Goal: Use online tool/utility: Utilize a website feature to perform a specific function

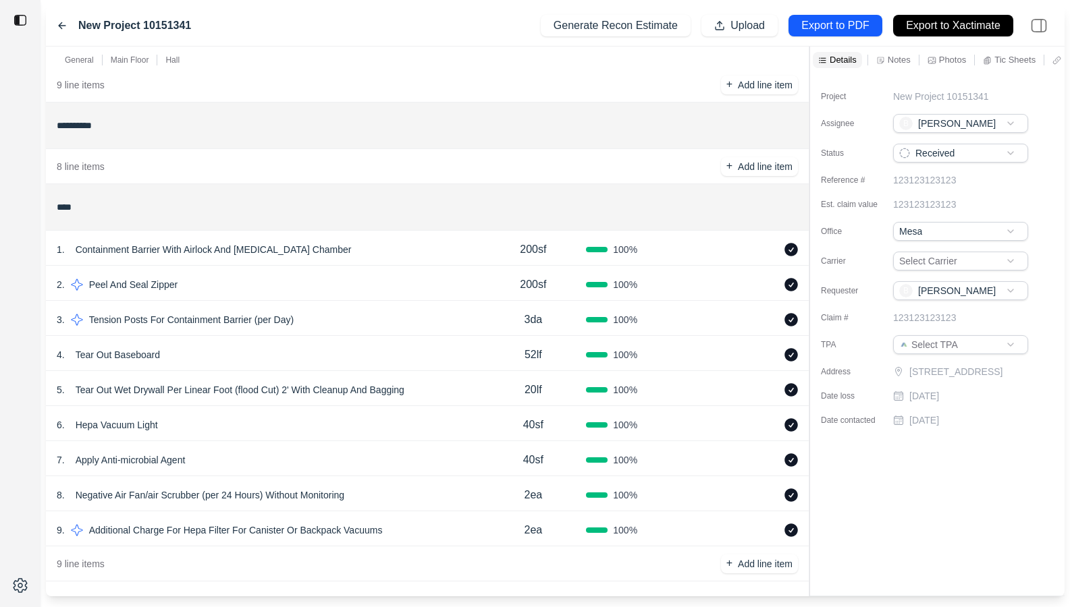
scroll to position [422, 0]
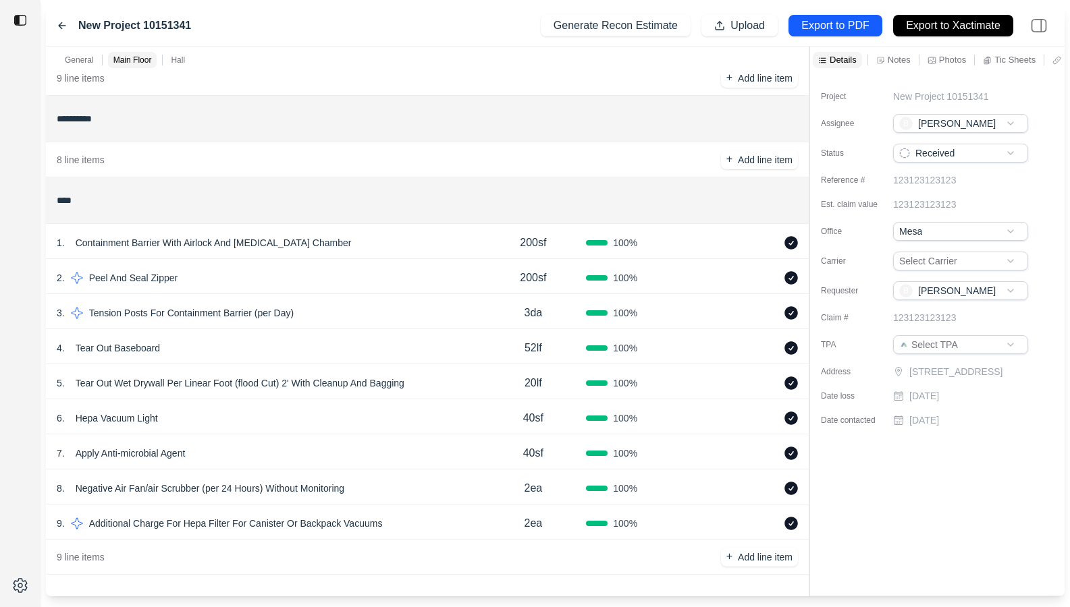
click at [381, 242] on div "1 . Containment Barrier With Airlock And Decontamination Chamber" at bounding box center [268, 242] width 423 height 19
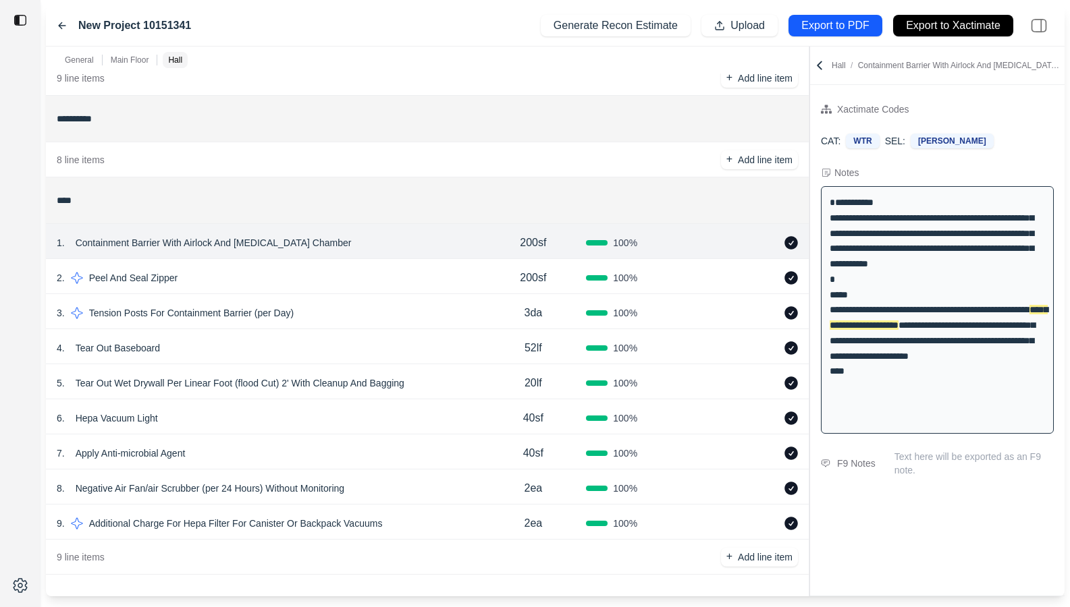
click at [391, 124] on input "**********" at bounding box center [427, 119] width 741 height 24
click at [359, 351] on div "4 . Tear Out Baseboard" at bounding box center [268, 348] width 423 height 19
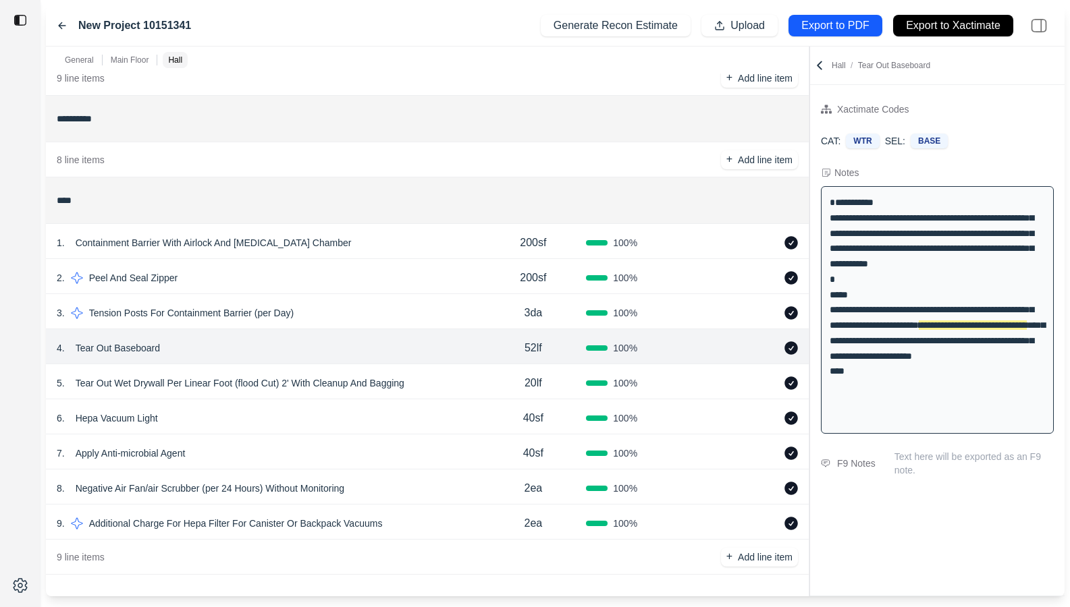
click at [439, 388] on div "5 . Tear Out Wet Drywall Per Linear Foot (flood Cut) 2' With Cleanup And Bagging" at bounding box center [268, 383] width 423 height 19
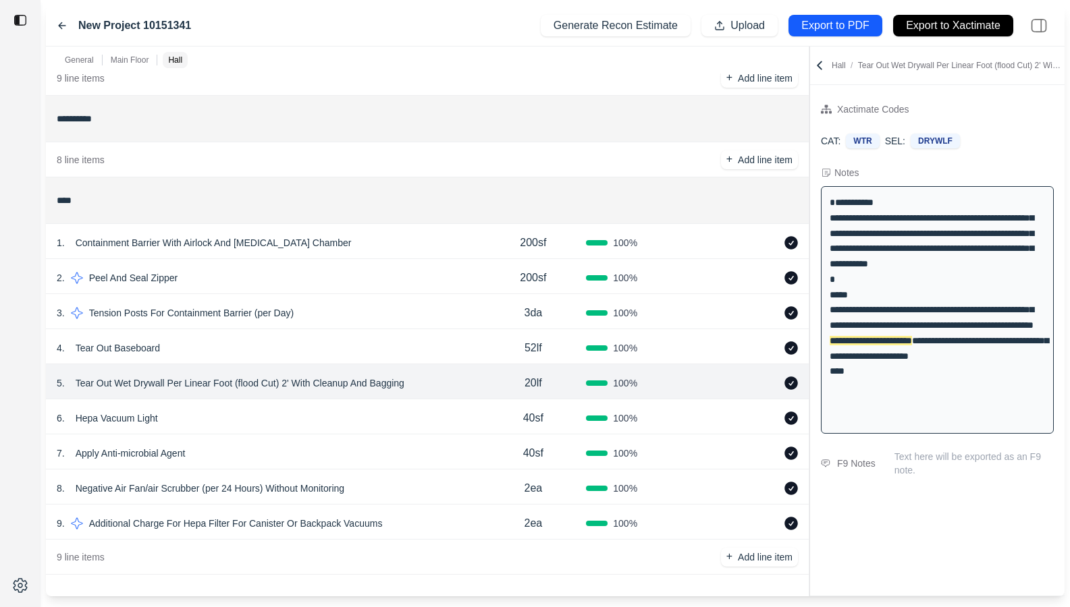
click at [322, 408] on div "6 . Hepa Vacuum Light 40sf 100 %" at bounding box center [427, 416] width 763 height 35
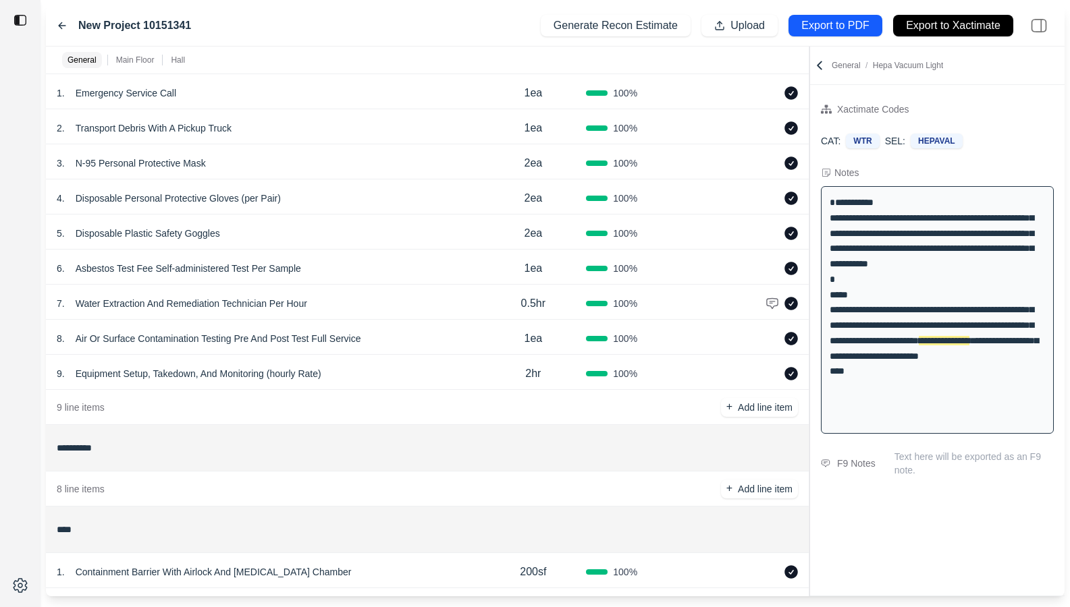
scroll to position [95, 0]
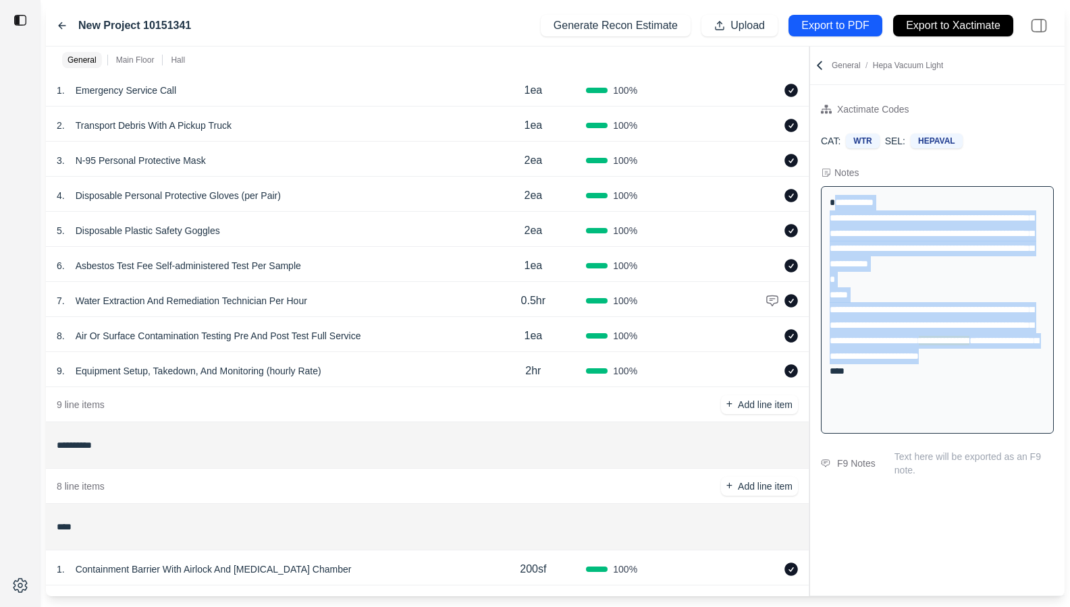
drag, startPoint x: 864, startPoint y: 386, endPoint x: 824, endPoint y: 220, distance: 170.9
click at [824, 220] on div "**********" at bounding box center [937, 310] width 233 height 248
copy div "**********"
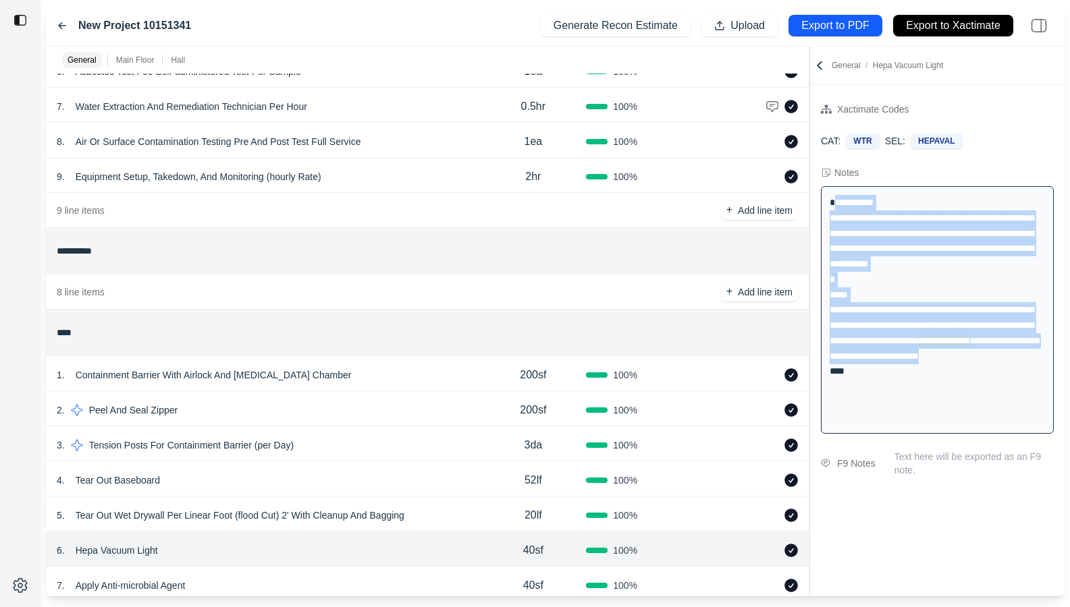
scroll to position [422, 0]
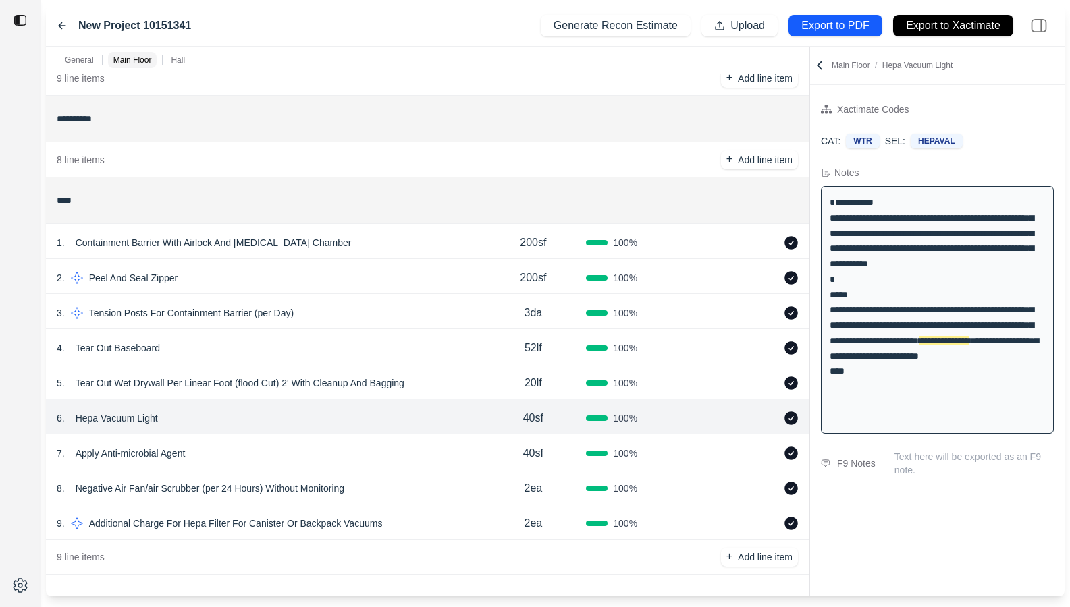
click at [411, 493] on div "8 . Negative Air Fan/air Scrubber (per 24 Hours) Without Monitoring" at bounding box center [268, 488] width 423 height 19
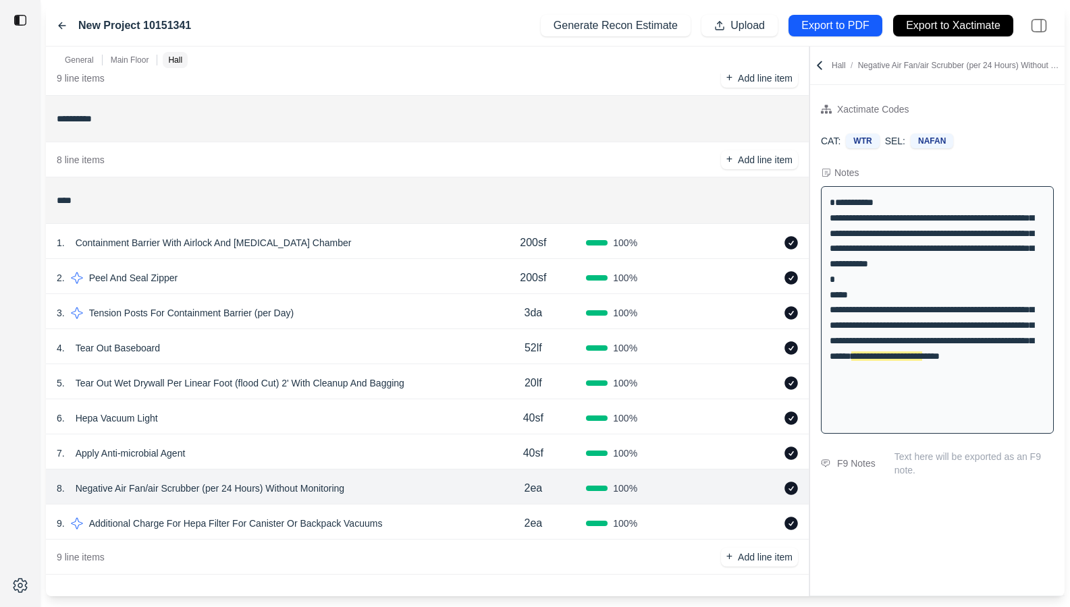
click at [409, 458] on div "7 . Apply Anti-microbial Agent" at bounding box center [268, 453] width 423 height 19
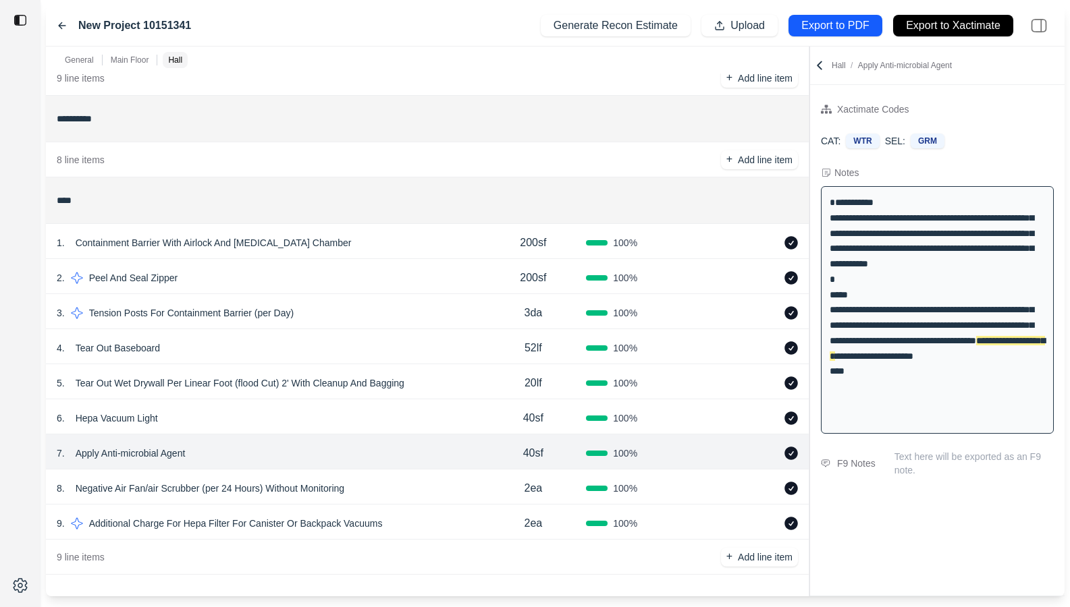
click at [421, 419] on div "6 . Hepa Vacuum Light" at bounding box center [268, 418] width 423 height 19
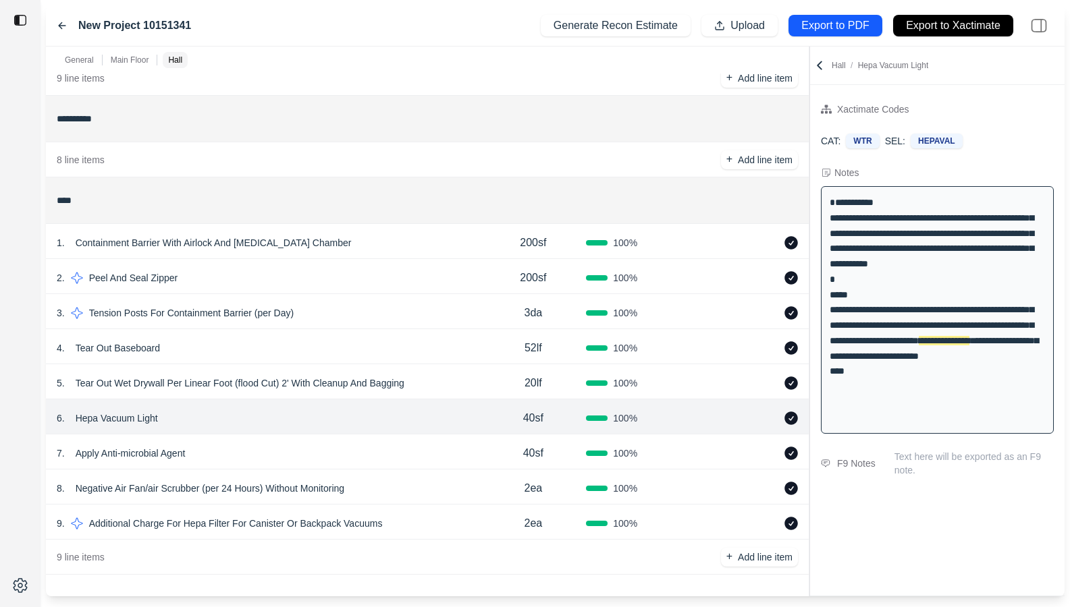
click at [426, 459] on div "7 . Apply Anti-microbial Agent" at bounding box center [268, 453] width 423 height 19
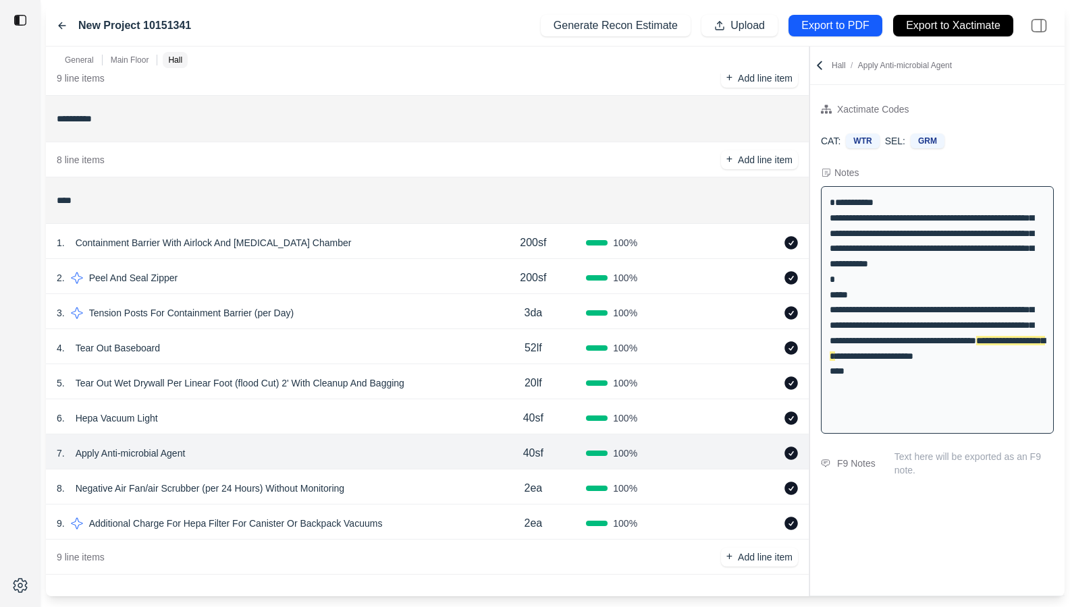
click at [466, 406] on div "6 . Hepa Vacuum Light 40sf 100 %" at bounding box center [427, 416] width 763 height 35
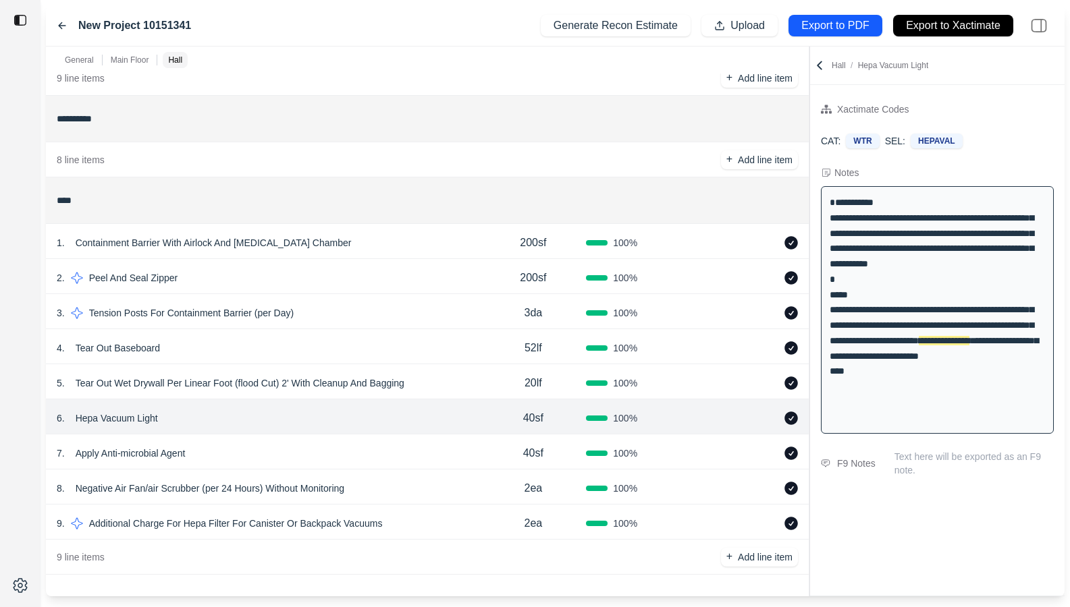
click at [478, 378] on div "5 . Tear Out Wet Drywall Per Linear Foot (flood Cut) 2' With Cleanup And Bagging" at bounding box center [268, 383] width 423 height 19
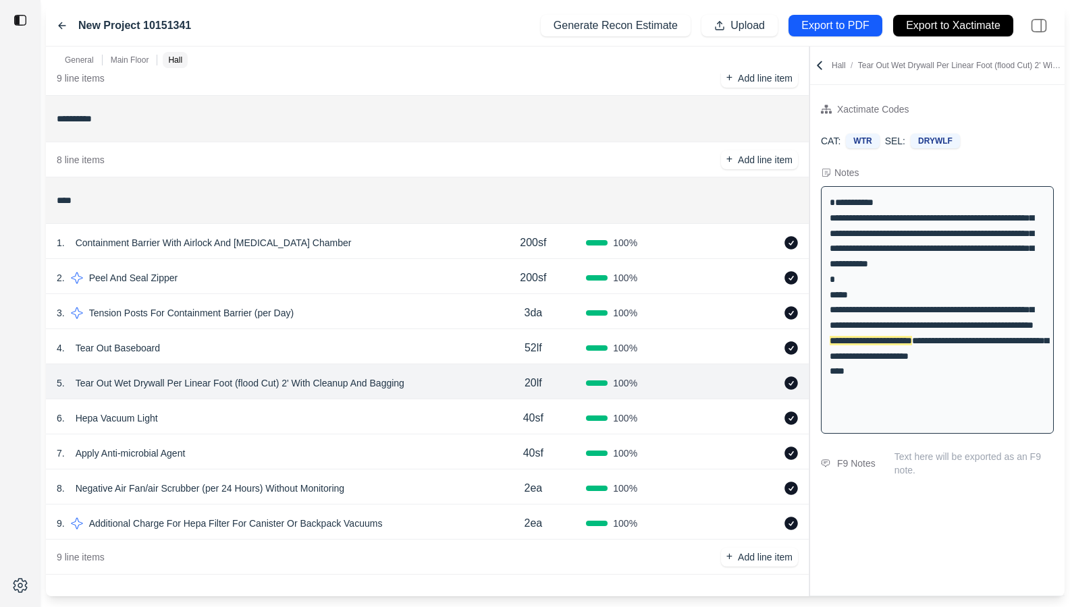
click at [444, 348] on div "4 . Tear Out Baseboard" at bounding box center [268, 348] width 423 height 19
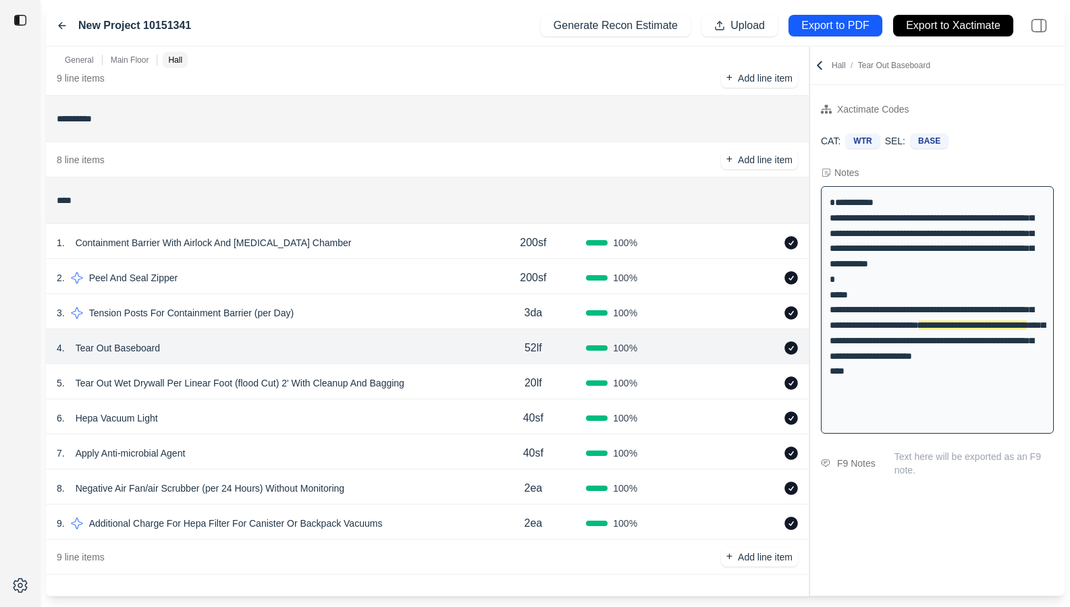
click at [440, 242] on div "1 . Containment Barrier With Airlock And Decontamination Chamber" at bounding box center [268, 242] width 423 height 19
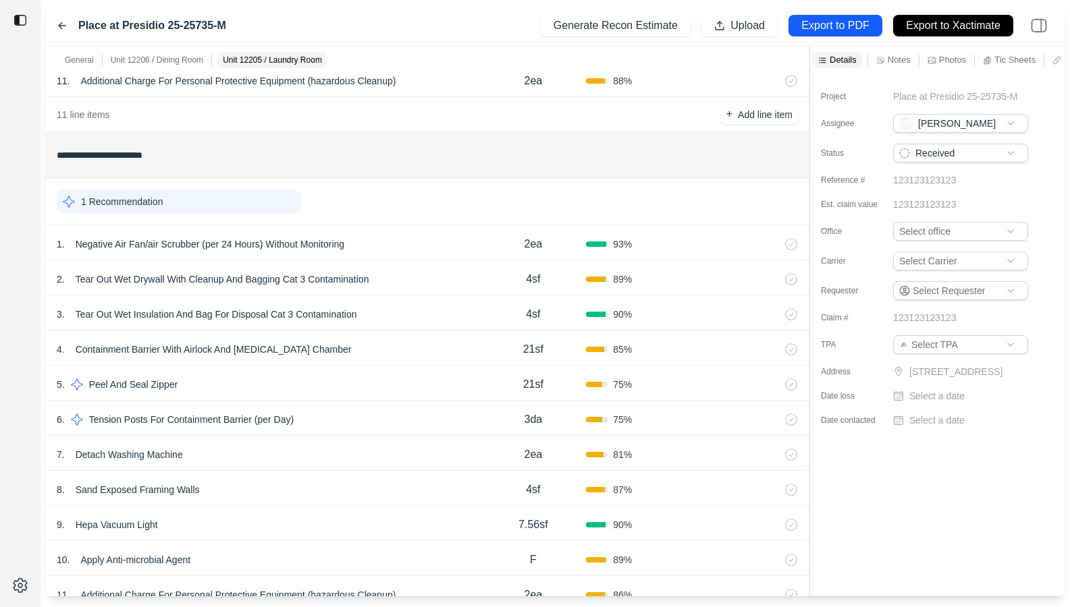
scroll to position [971, 0]
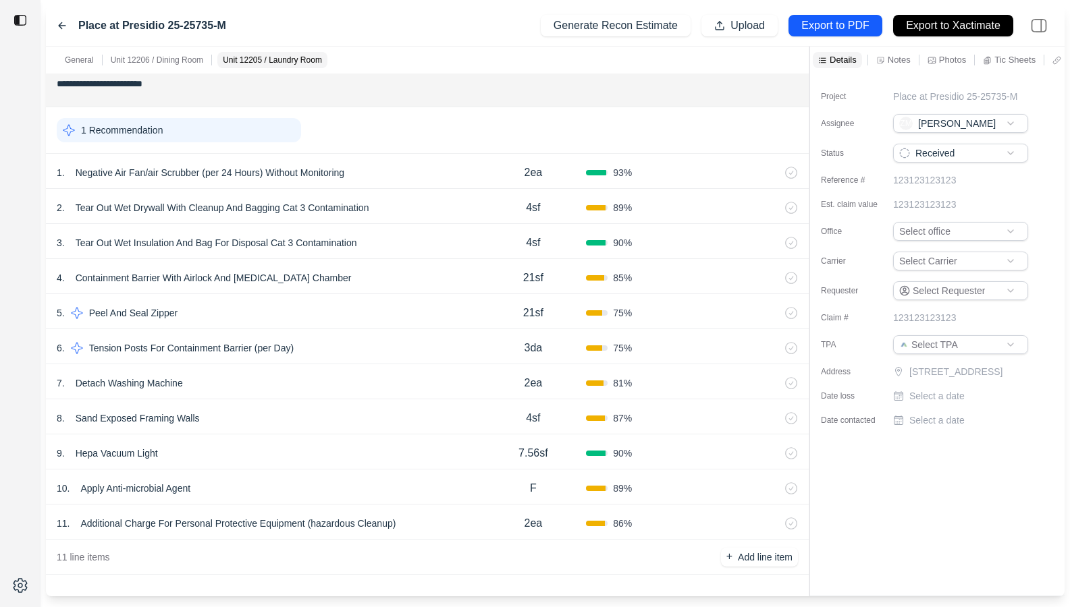
click at [366, 423] on div "8 . Sand Exposed Framing Walls" at bounding box center [268, 418] width 423 height 19
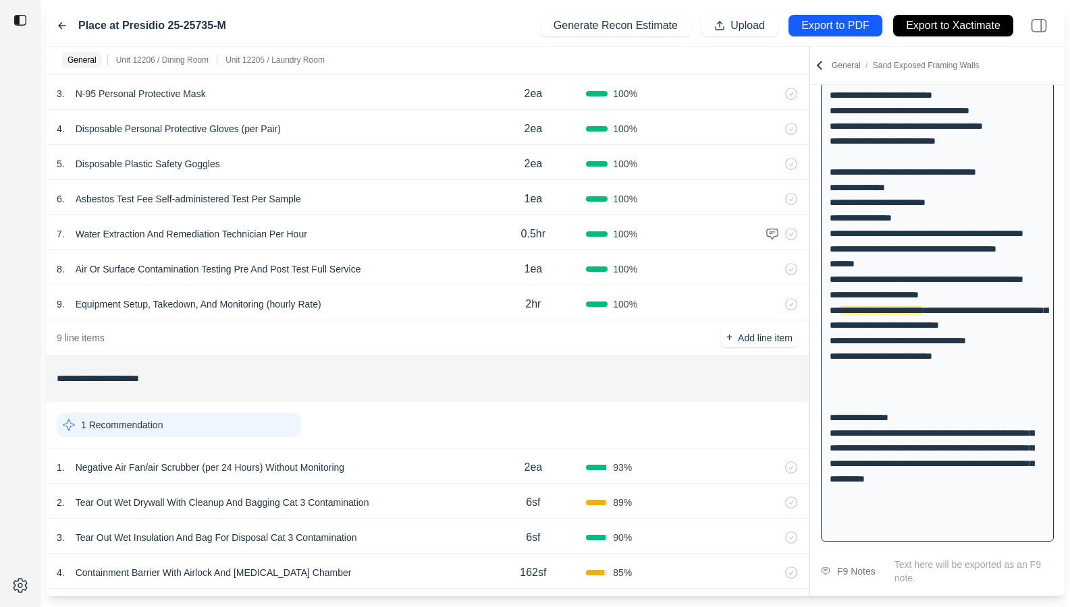
scroll to position [260, 0]
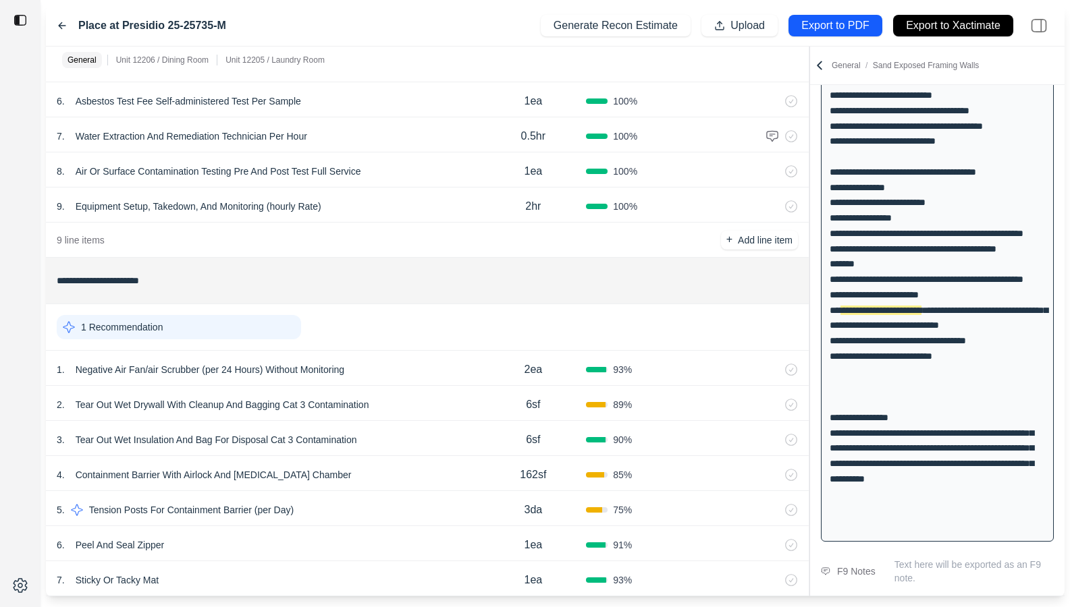
click at [435, 375] on div "1 . Negative Air Fan/air Scrubber (per 24 Hours) Without Monitoring" at bounding box center [268, 369] width 423 height 19
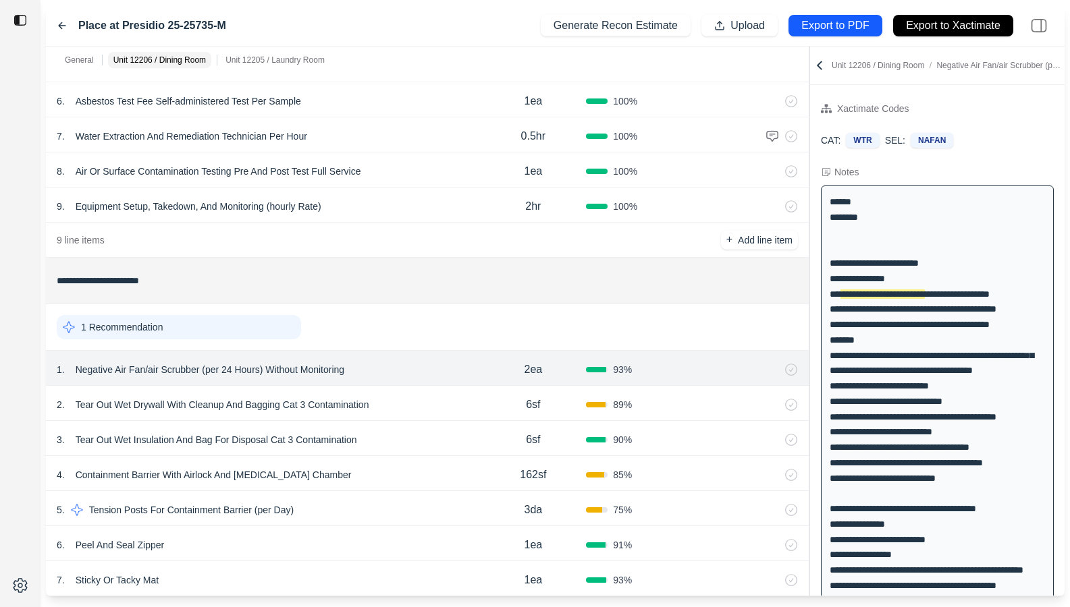
scroll to position [0, 0]
click at [416, 397] on div "2 . Tear Out Wet Drywall With Cleanup And Bagging Cat 3 Contamination" at bounding box center [268, 404] width 423 height 19
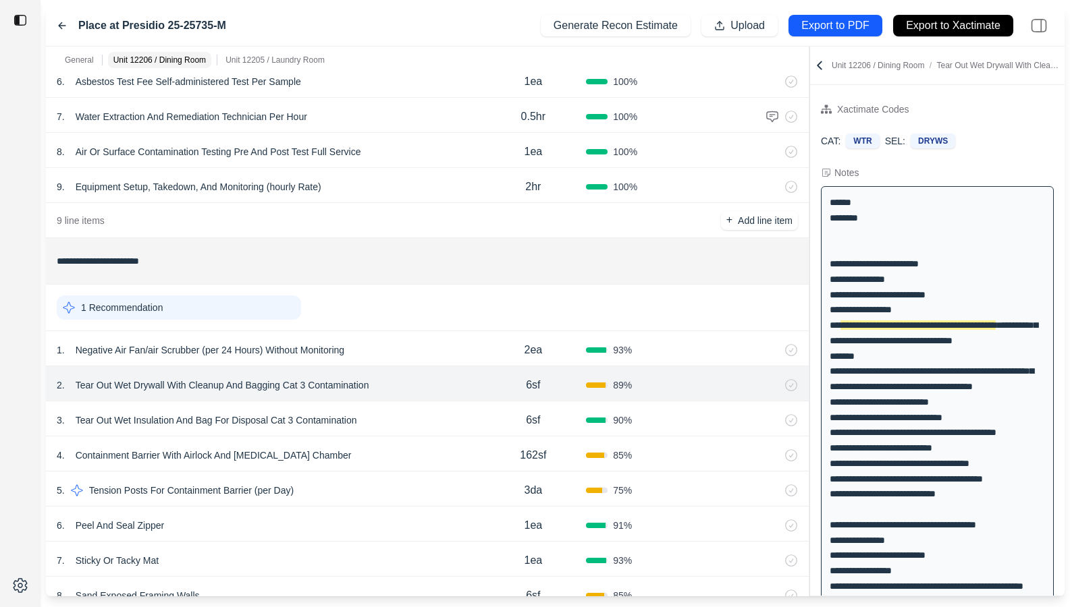
scroll to position [289, 0]
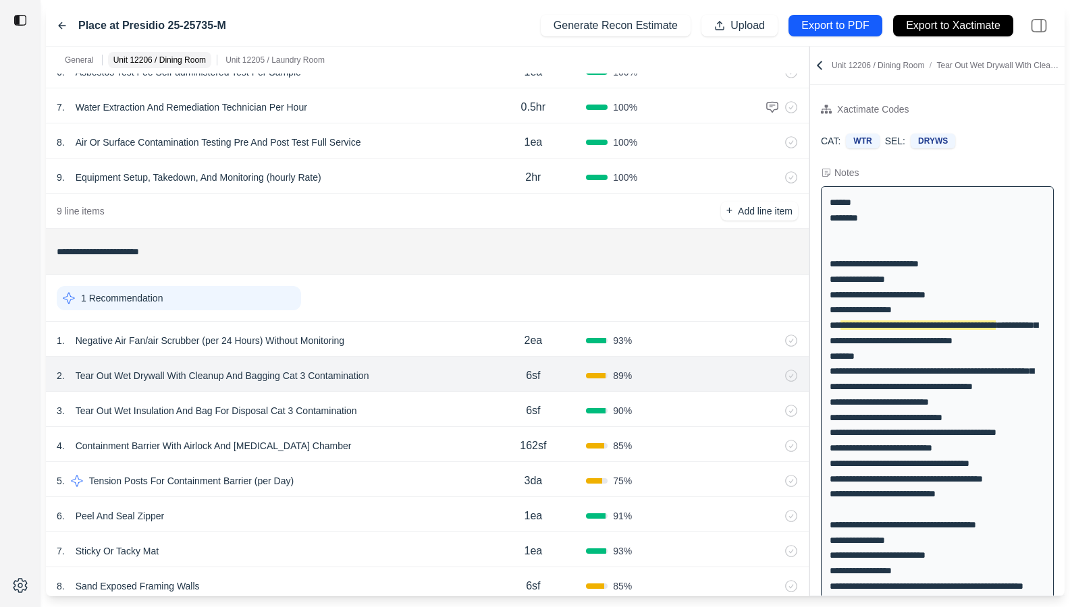
click at [417, 405] on div "3 . Tear Out Wet Insulation And Bag For Disposal Cat 3 Contamination" at bounding box center [268, 411] width 423 height 19
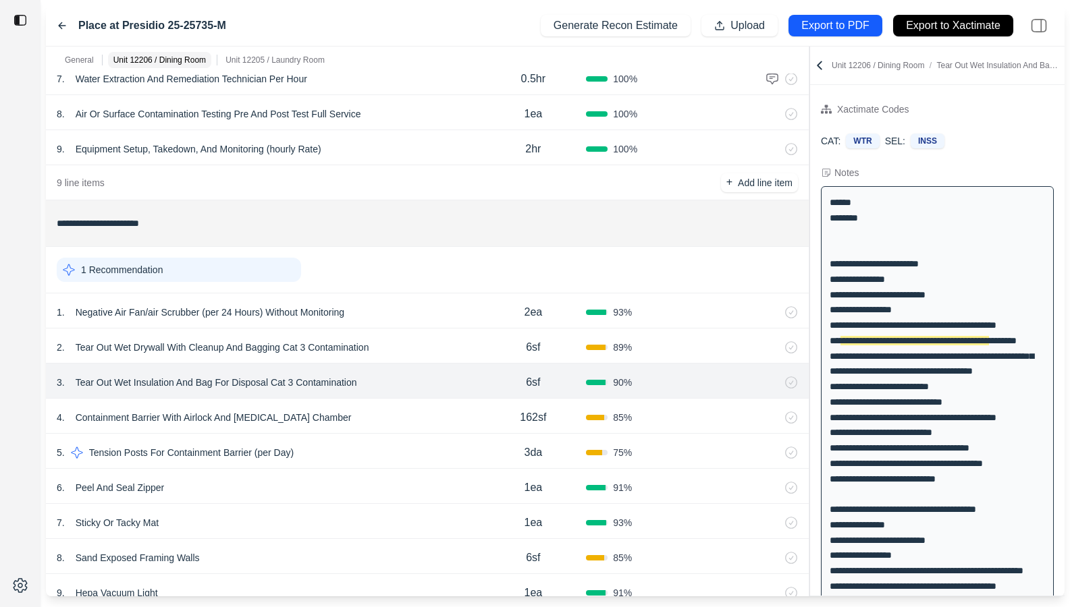
scroll to position [320, 0]
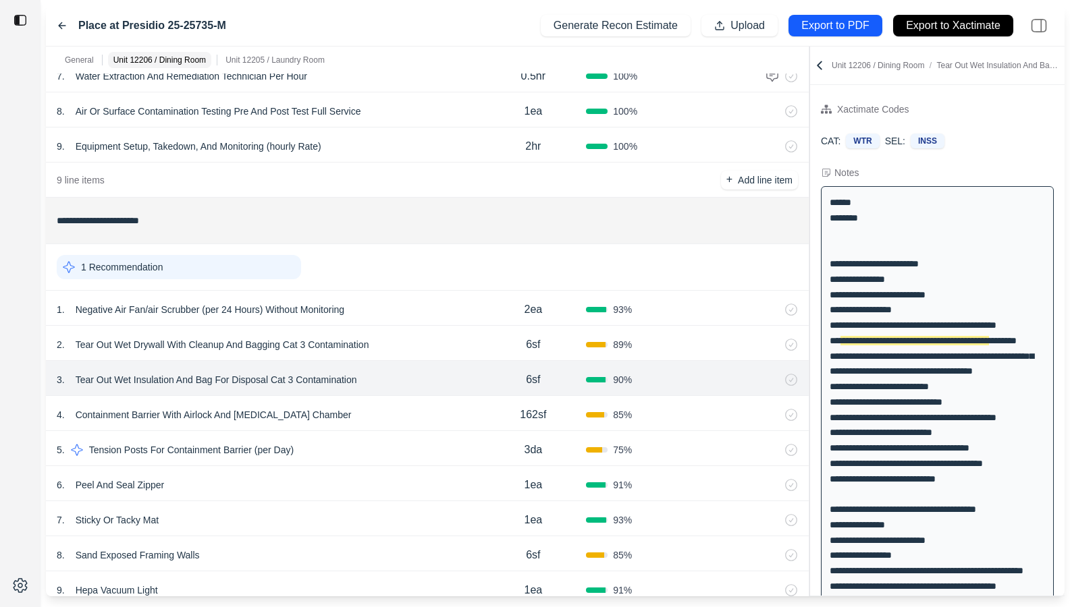
click at [420, 420] on div "4 . Containment Barrier With Airlock And [MEDICAL_DATA] Chamber" at bounding box center [268, 415] width 423 height 19
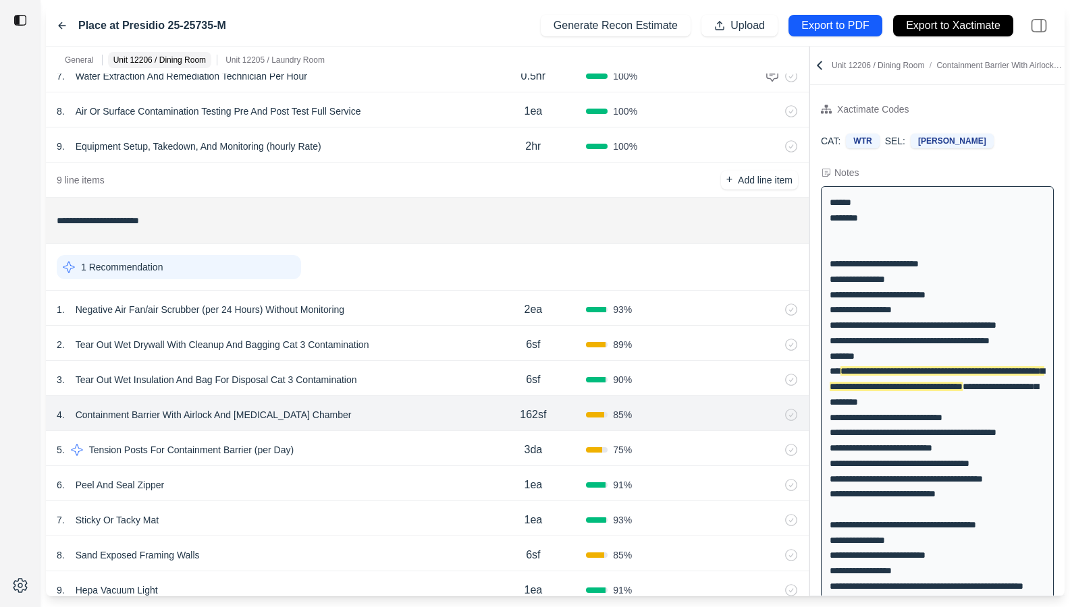
scroll to position [38, 0]
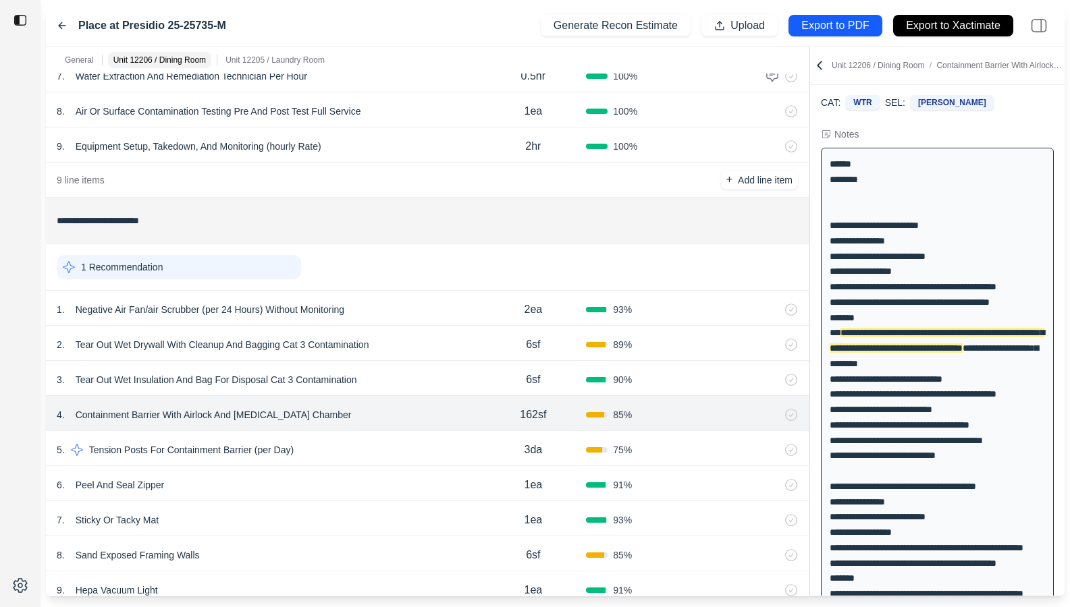
click at [418, 474] on div "6 . Peel And Seal Zipper 1ea 91 %" at bounding box center [427, 483] width 763 height 35
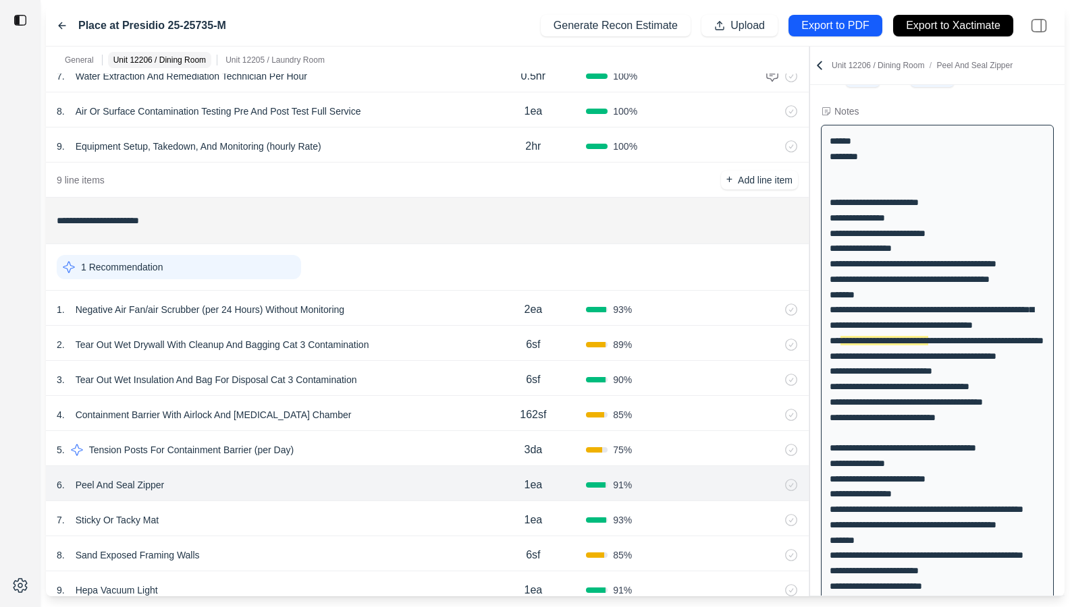
scroll to position [328, 0]
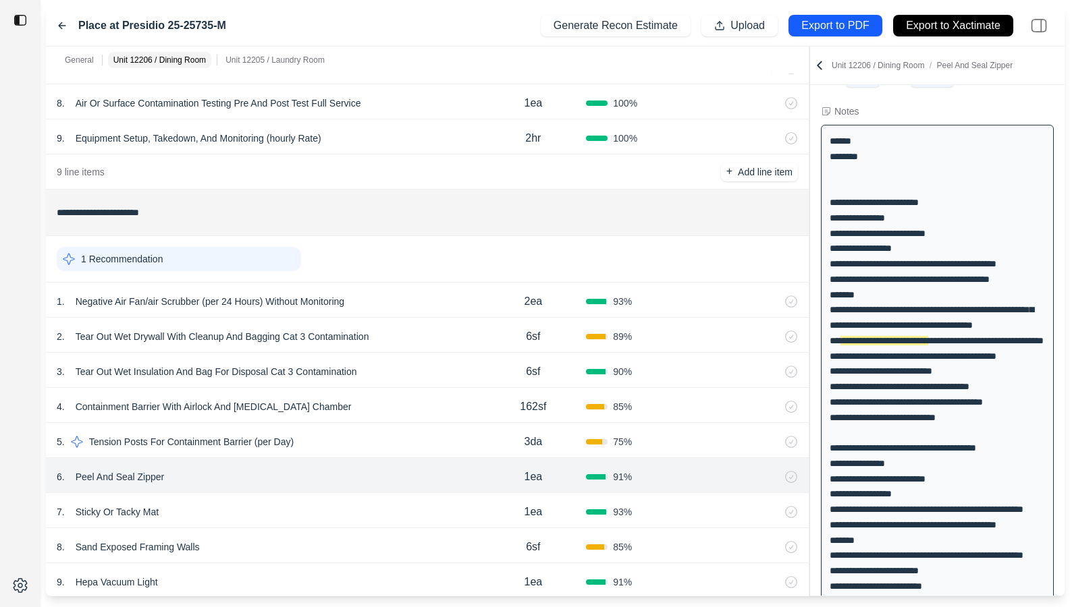
click at [430, 416] on div "4 . Containment Barrier With Airlock And [MEDICAL_DATA] Chamber 162sf 85 %" at bounding box center [427, 405] width 763 height 35
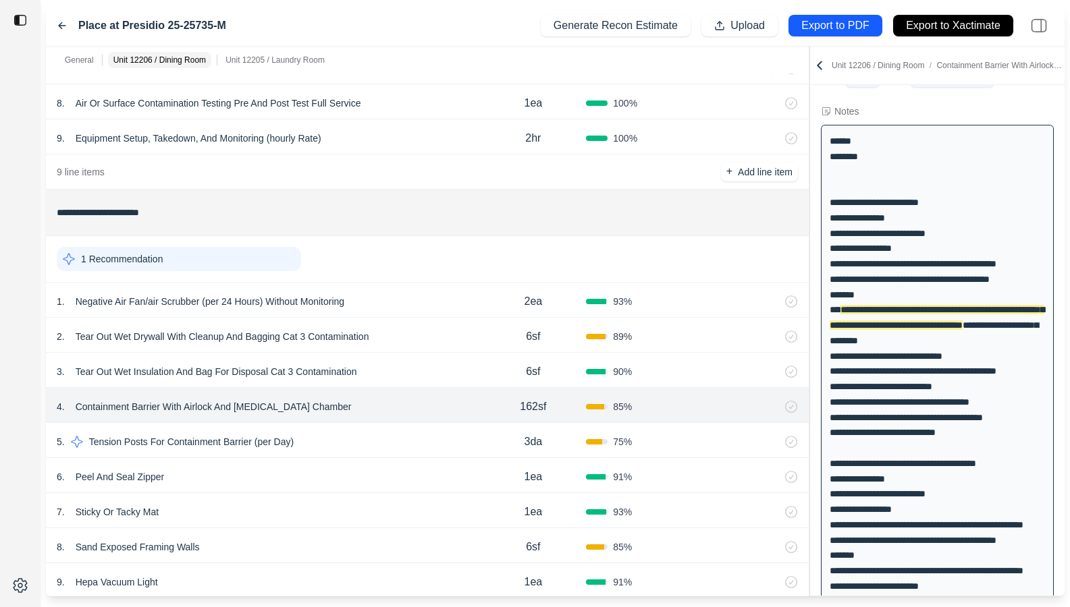
scroll to position [38, 0]
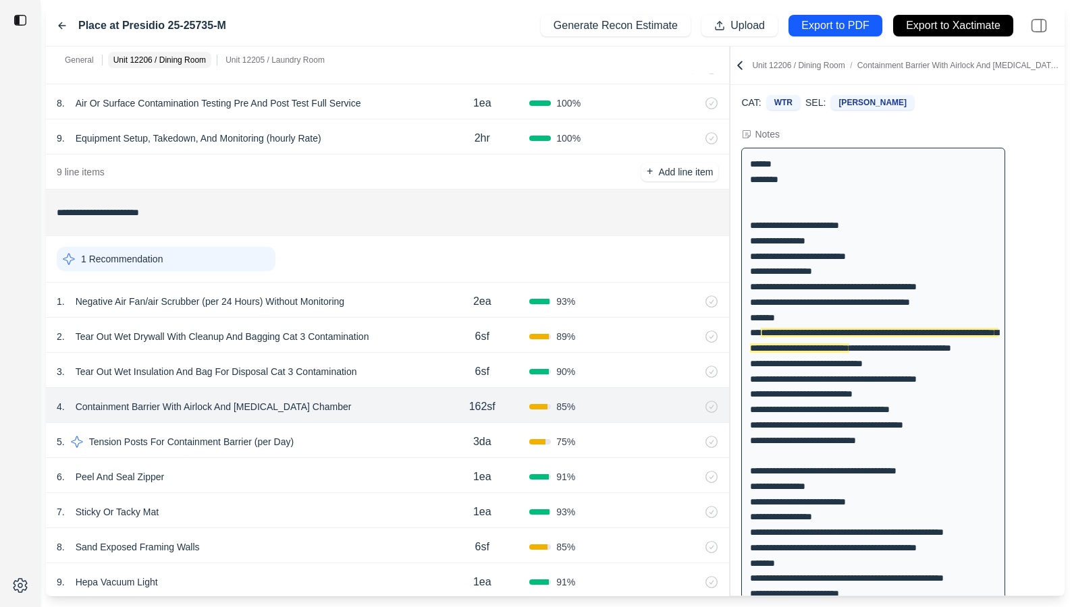
click at [586, 218] on div "**********" at bounding box center [555, 322] width 1018 height 550
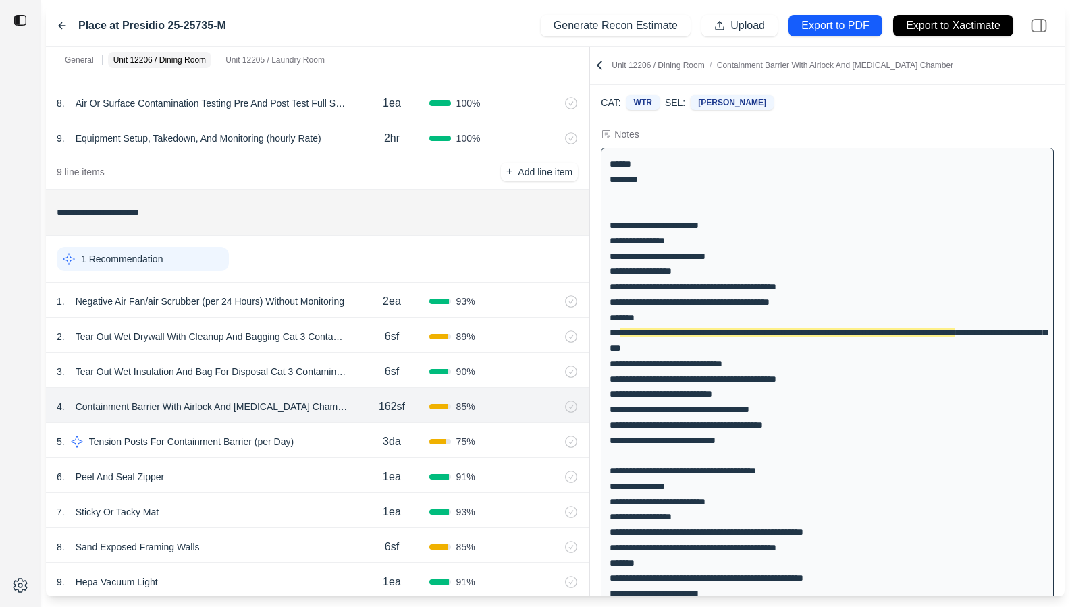
click at [294, 475] on div "6 . Peel And Seal Zipper" at bounding box center [206, 477] width 298 height 19
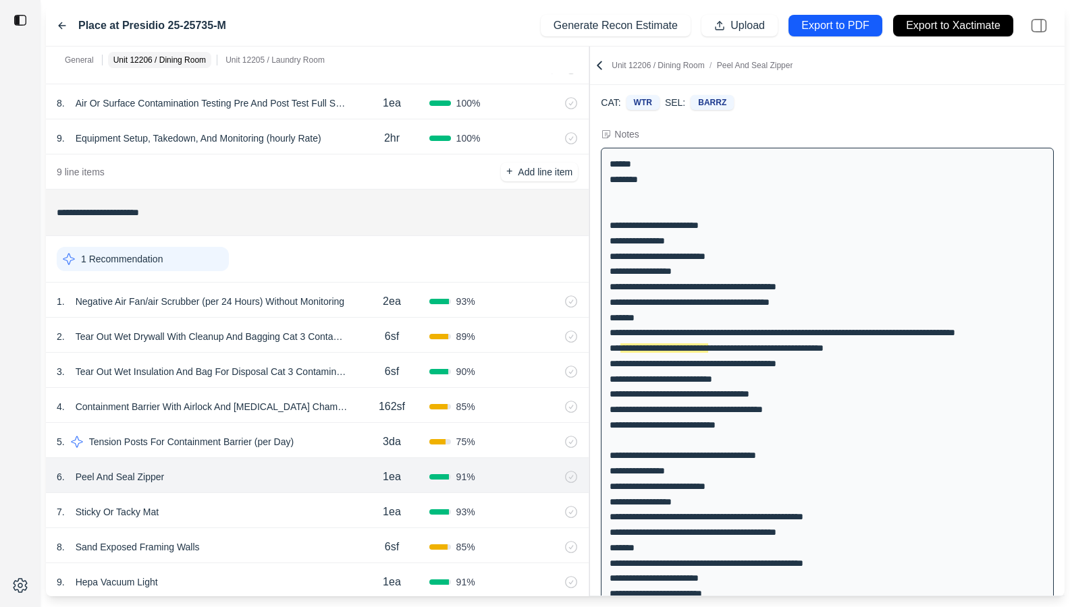
scroll to position [46, 0]
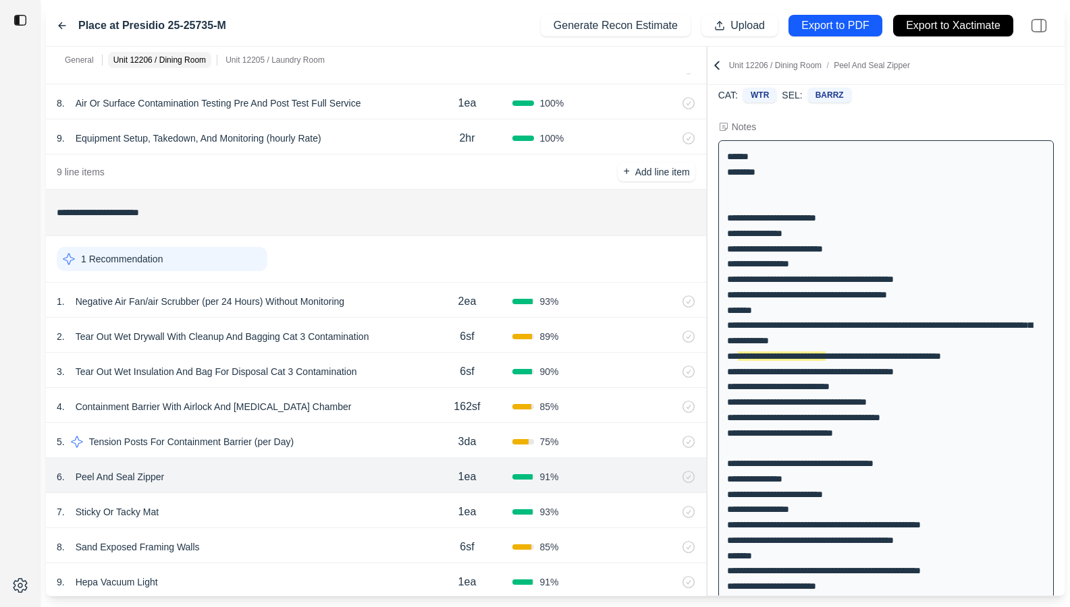
click at [709, 200] on div "**********" at bounding box center [555, 322] width 1018 height 550
click at [329, 508] on div "7 . Sticky Or Tacky Mat" at bounding box center [239, 512] width 364 height 19
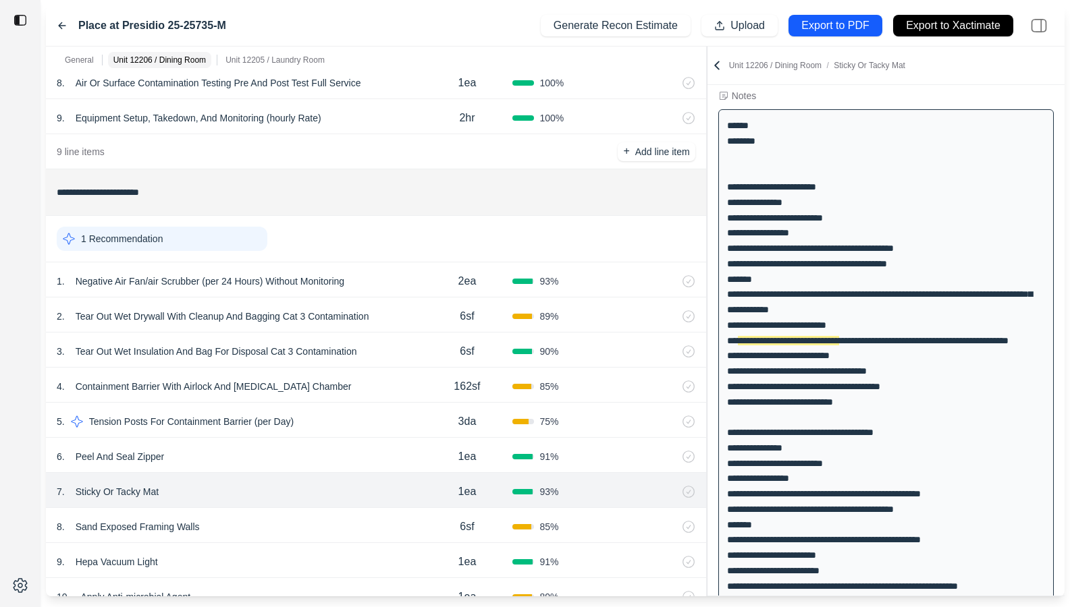
scroll to position [364, 0]
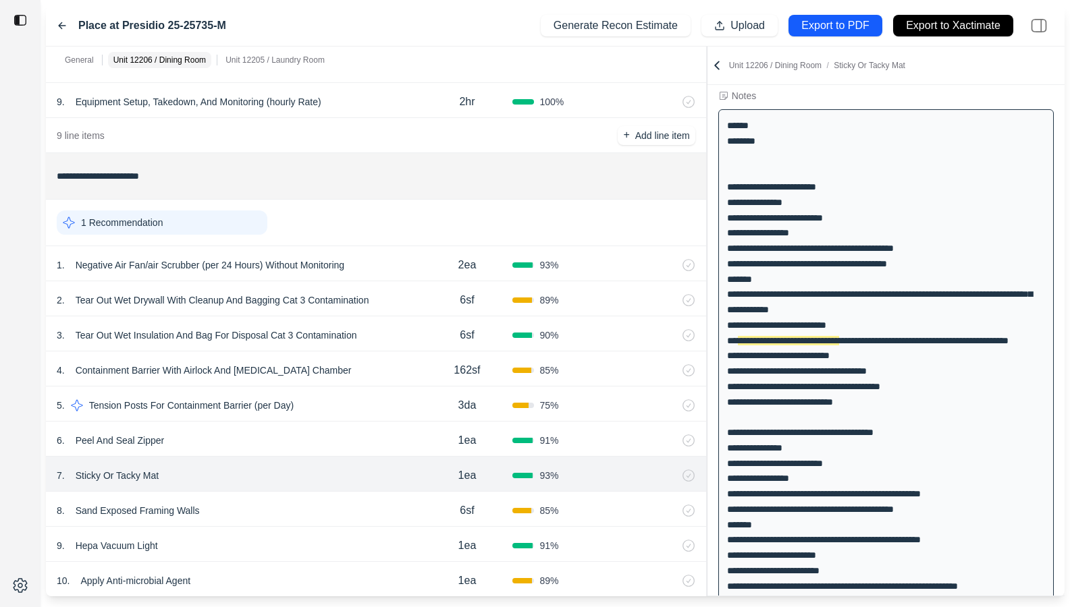
click at [327, 501] on div "8 . Sand Exposed Framing Walls" at bounding box center [239, 510] width 364 height 19
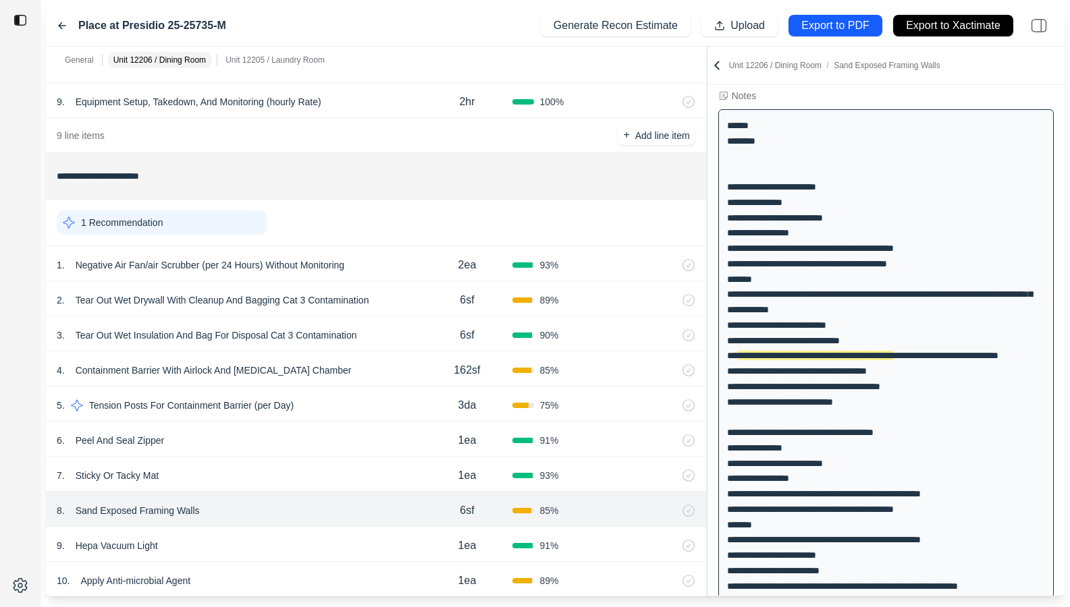
scroll to position [92, 0]
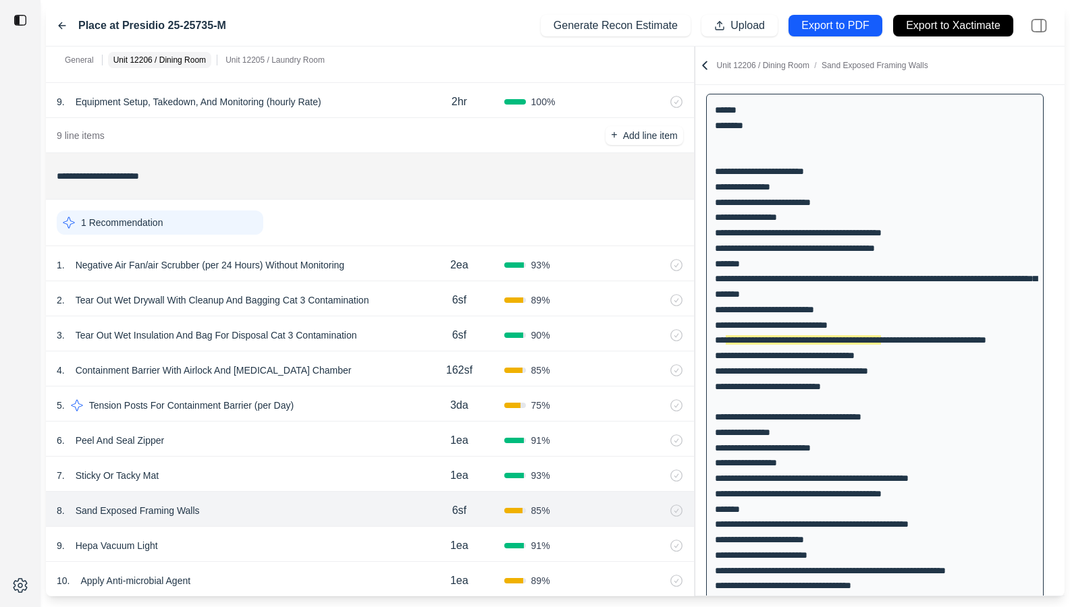
click at [603, 227] on div "**********" at bounding box center [555, 322] width 1018 height 550
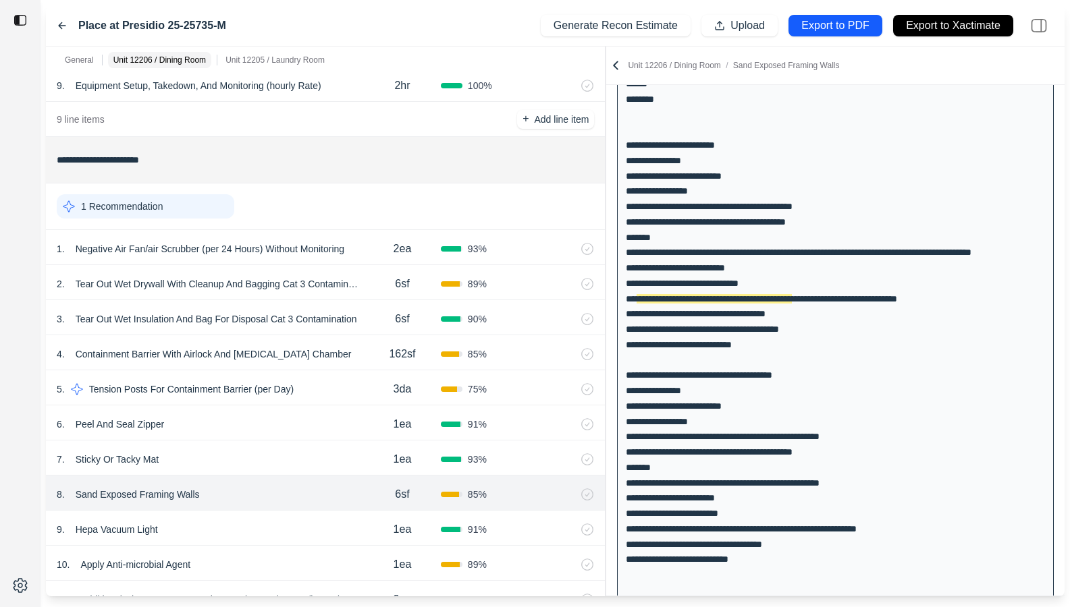
scroll to position [404, 0]
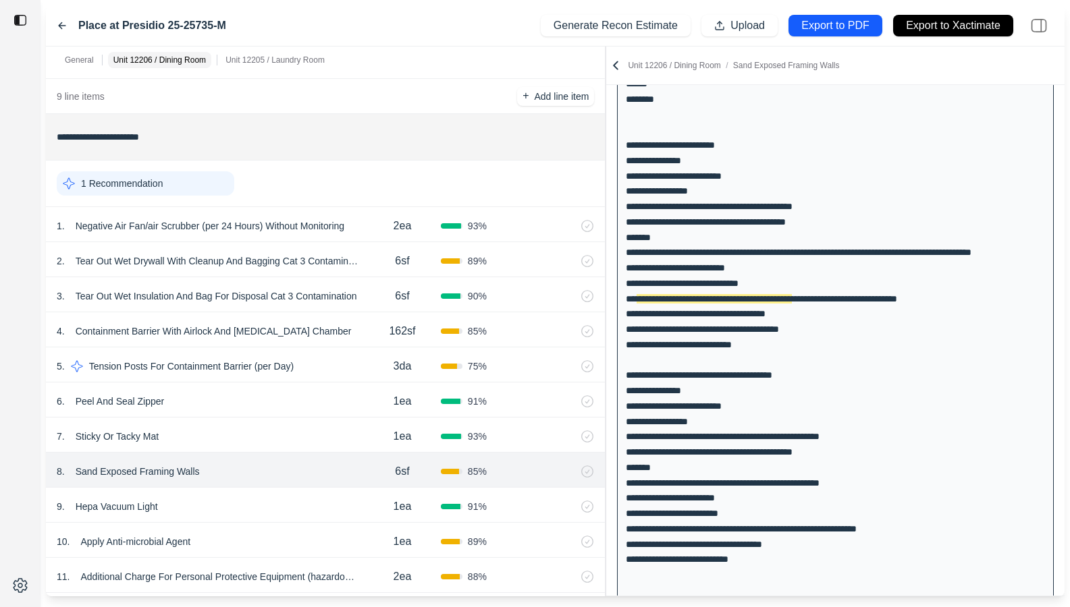
click at [284, 507] on div "9 . Hepa Vacuum Light" at bounding box center [210, 506] width 307 height 19
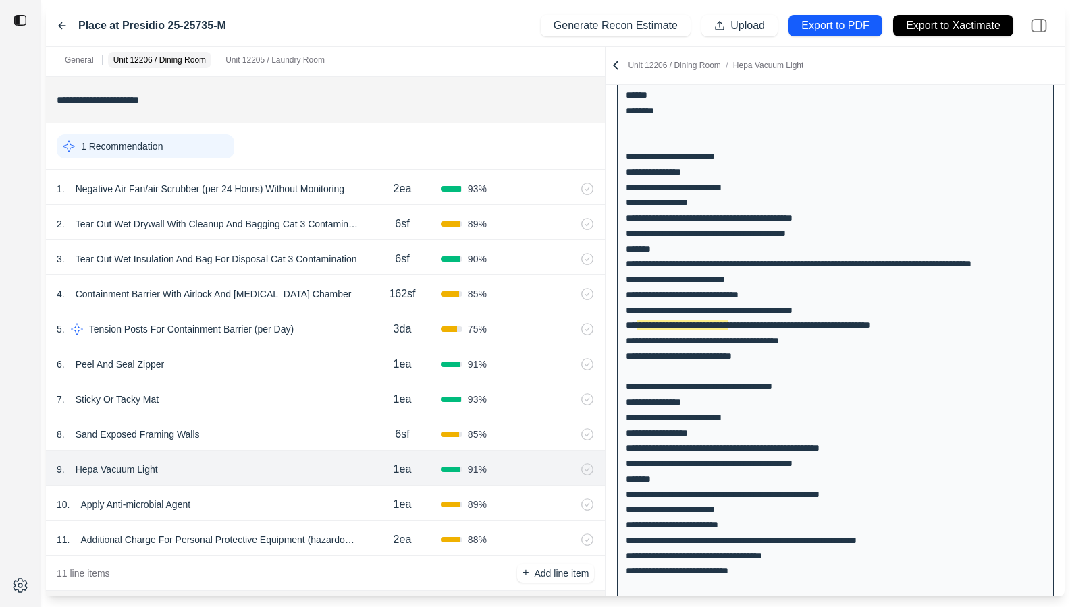
scroll to position [439, 0]
click at [332, 502] on div "10 . Apply Anti-microbial Agent" at bounding box center [210, 506] width 307 height 19
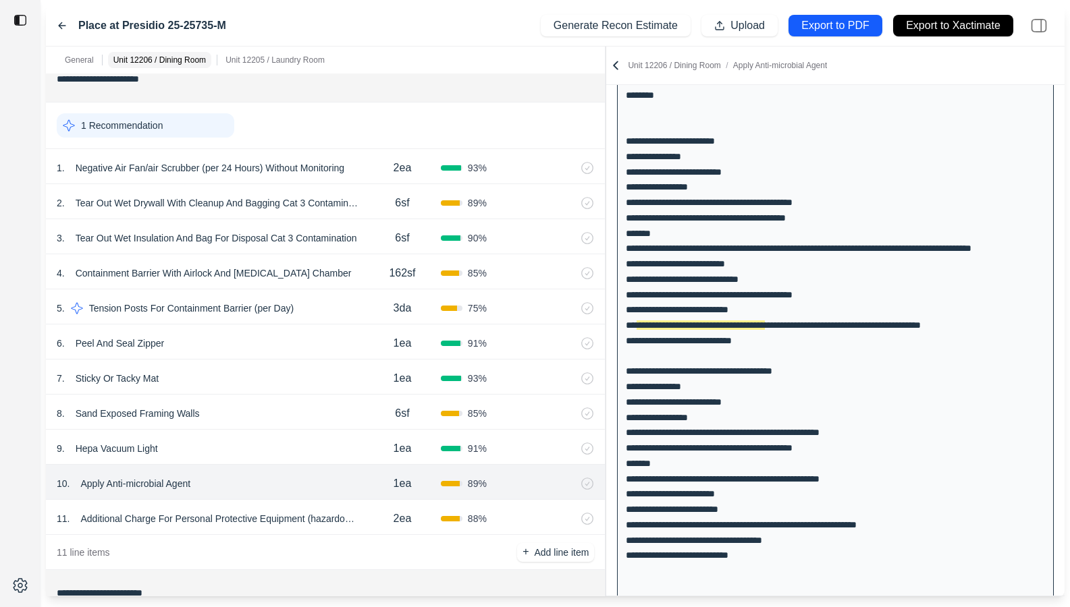
scroll to position [460, 0]
click at [371, 528] on div "2ea" at bounding box center [402, 520] width 77 height 27
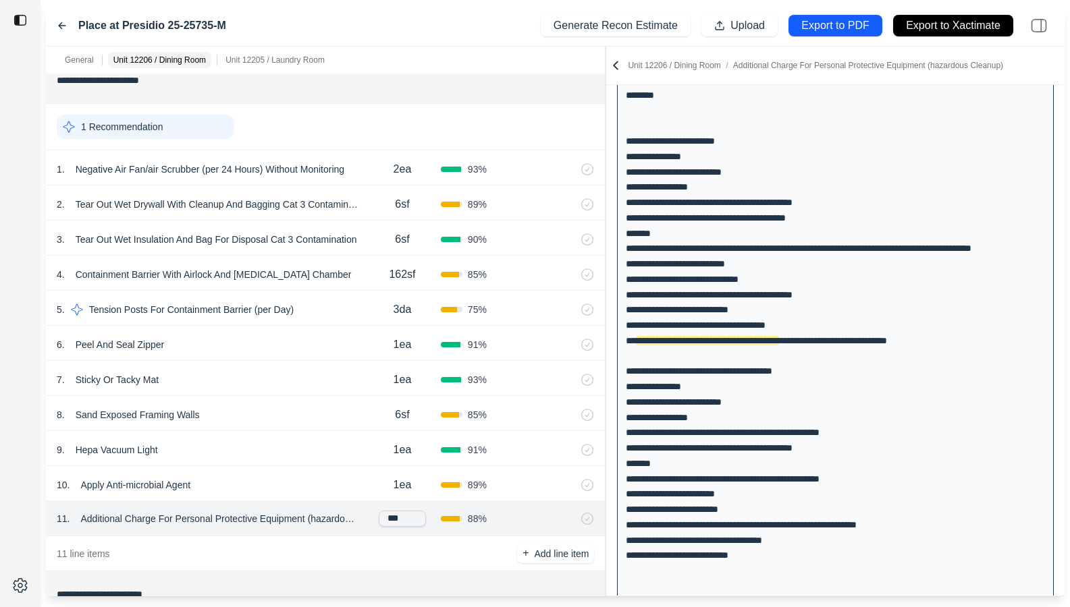
scroll to position [138, 0]
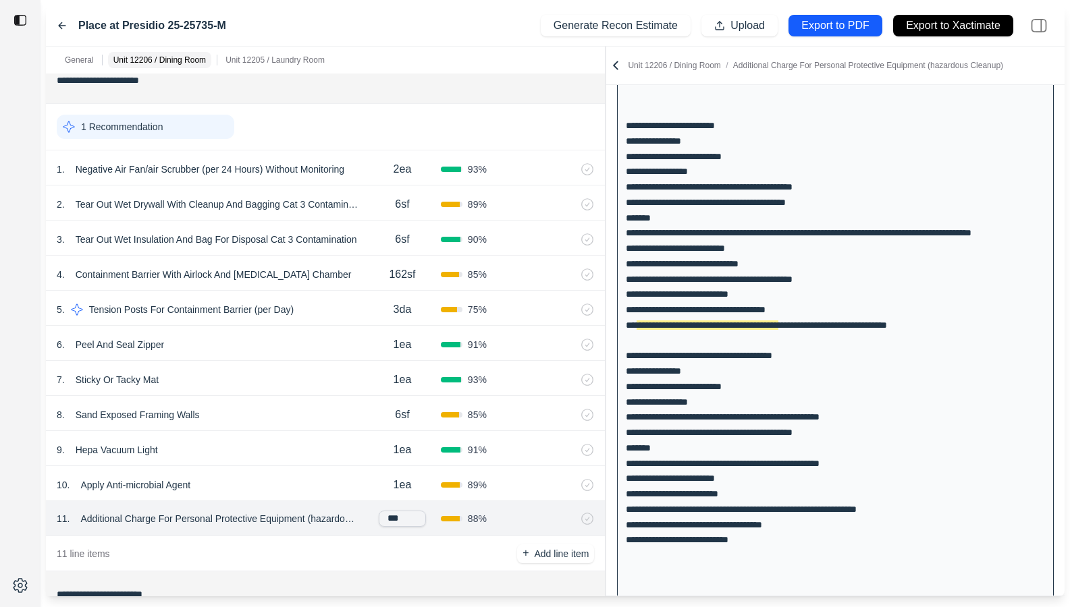
click at [307, 553] on div "11 line items + Add line item" at bounding box center [325, 553] width 559 height 35
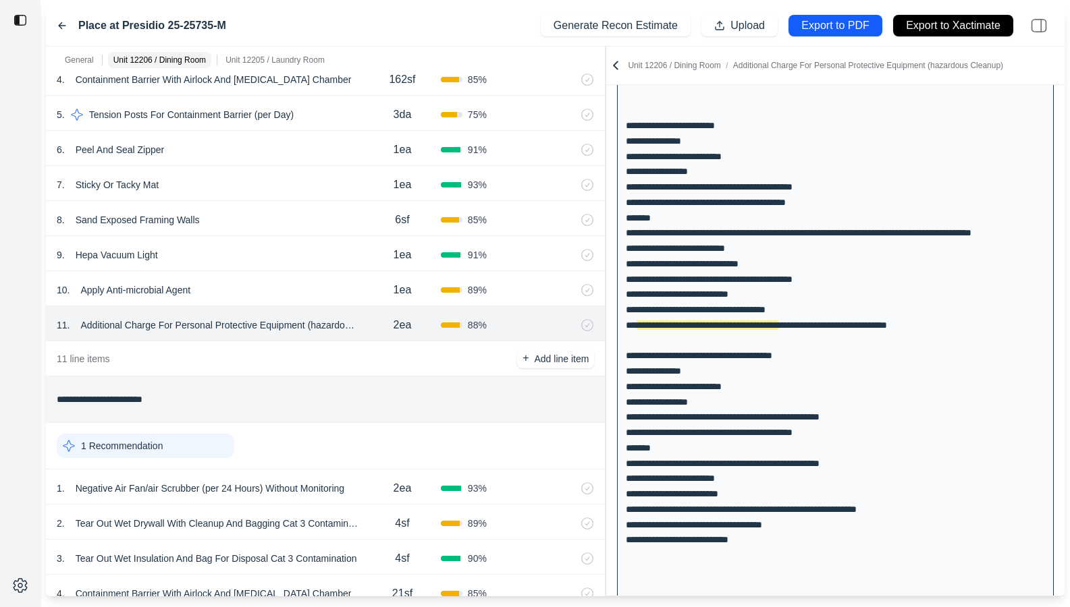
scroll to position [704, 0]
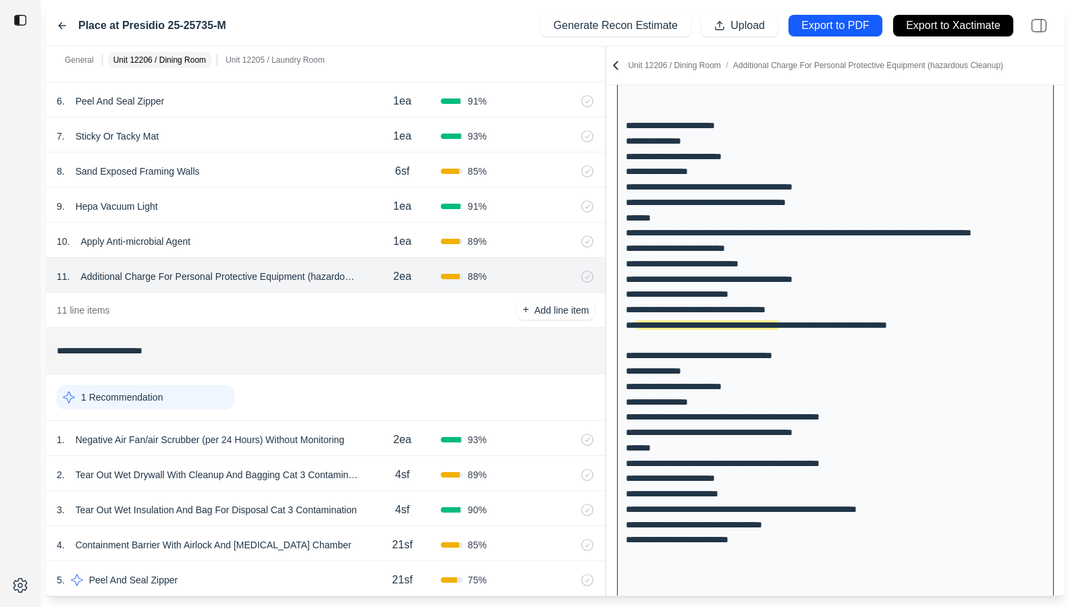
click at [364, 449] on div "2ea" at bounding box center [402, 439] width 77 height 27
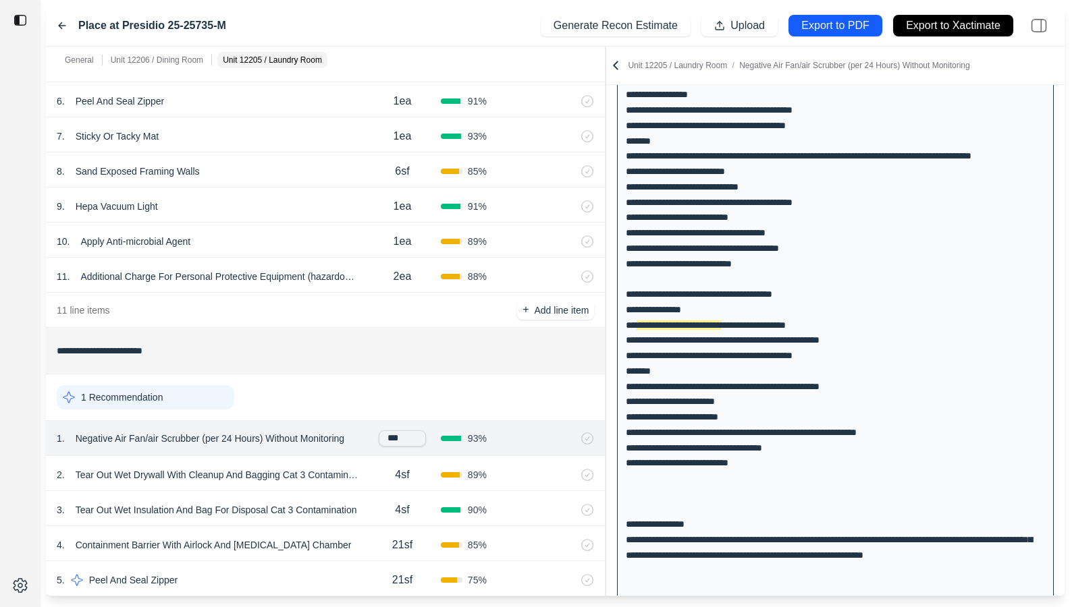
scroll to position [735, 0]
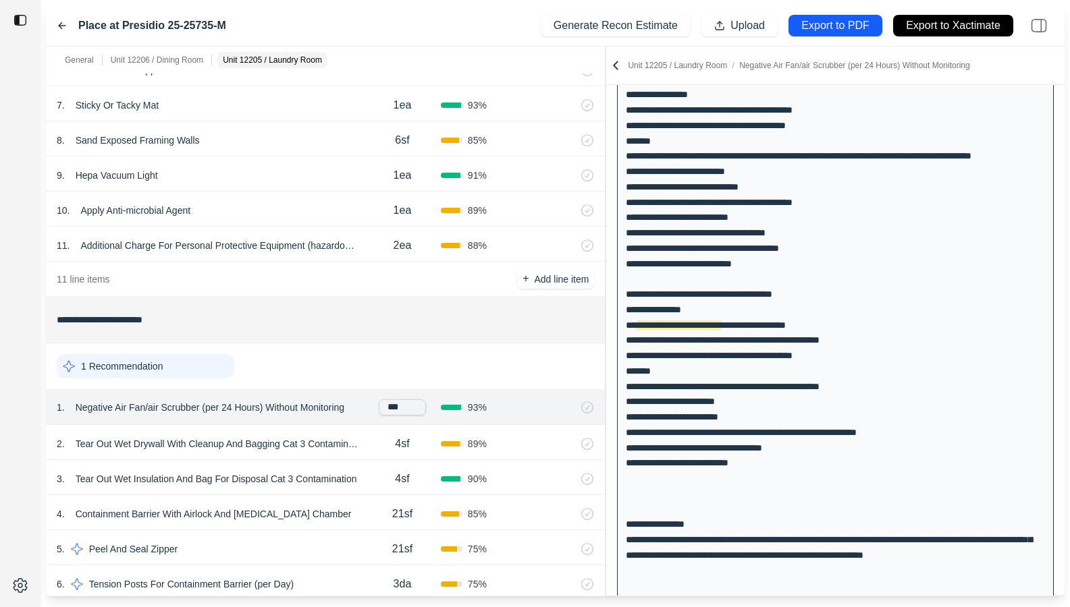
click at [366, 441] on div "4sf" at bounding box center [402, 444] width 77 height 27
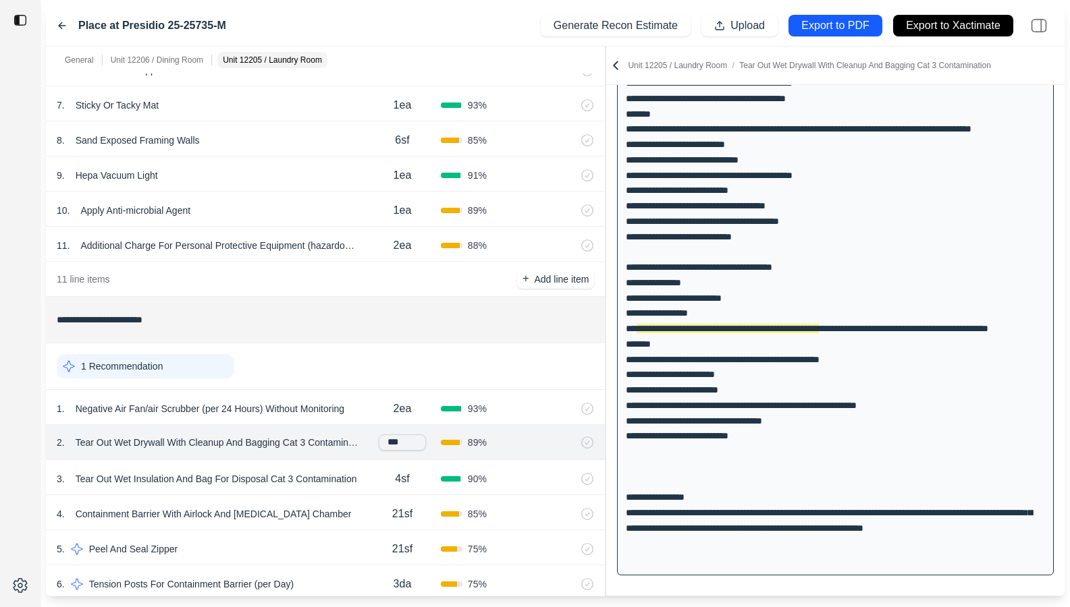
scroll to position [246, 0]
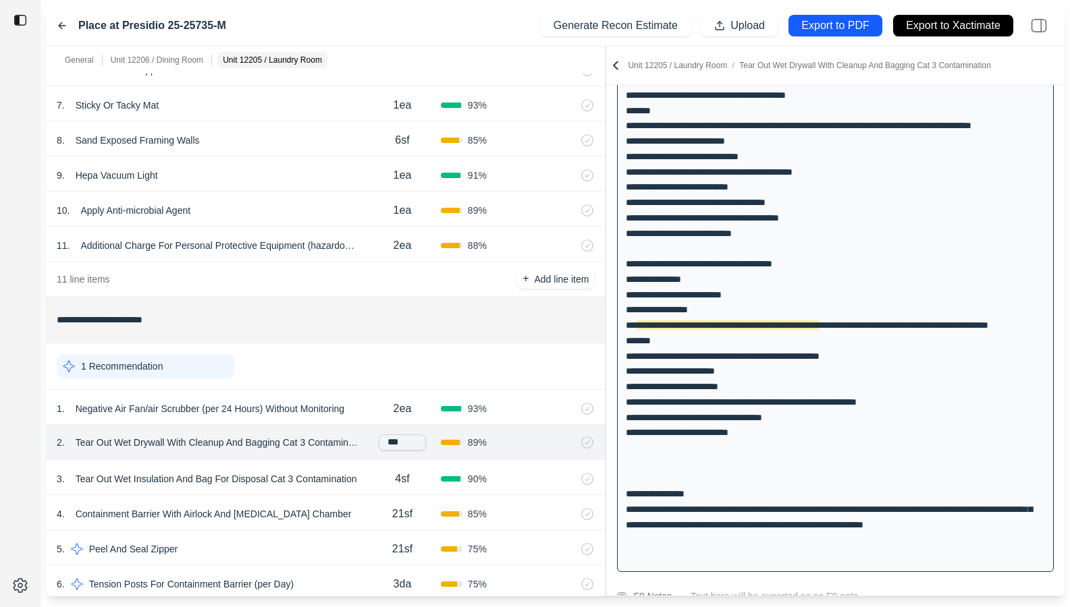
click at [352, 377] on div "1 Recommendation" at bounding box center [325, 366] width 537 height 35
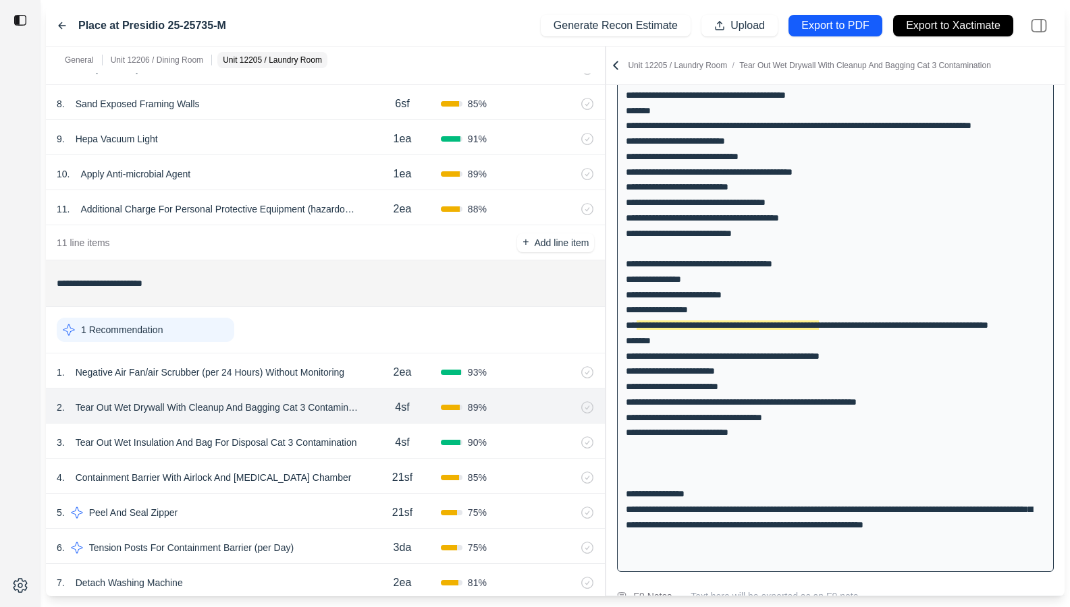
scroll to position [788, 0]
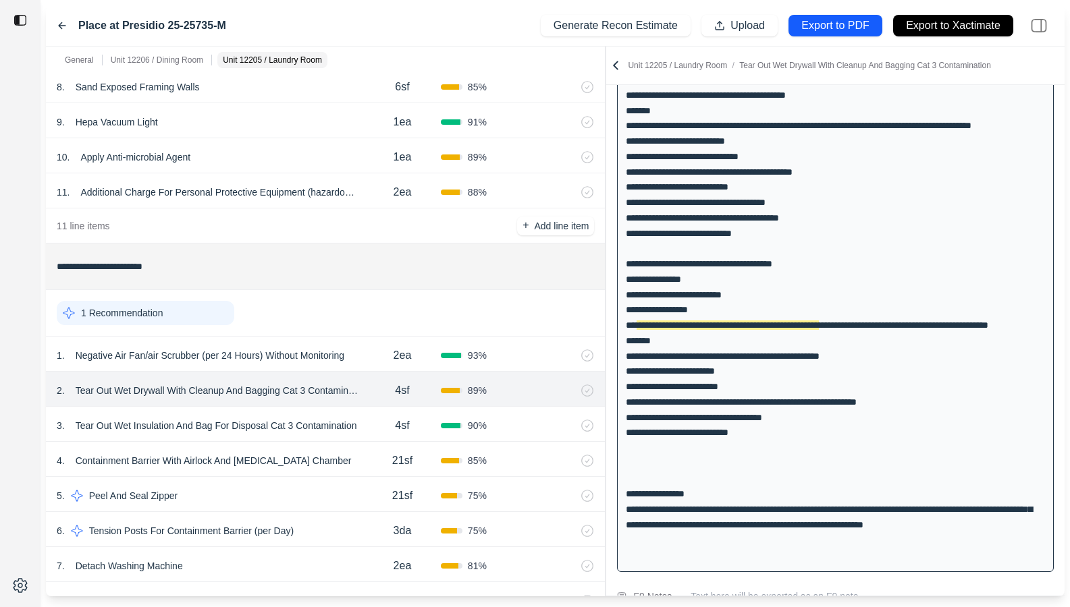
click at [375, 434] on div "4sf" at bounding box center [402, 425] width 77 height 27
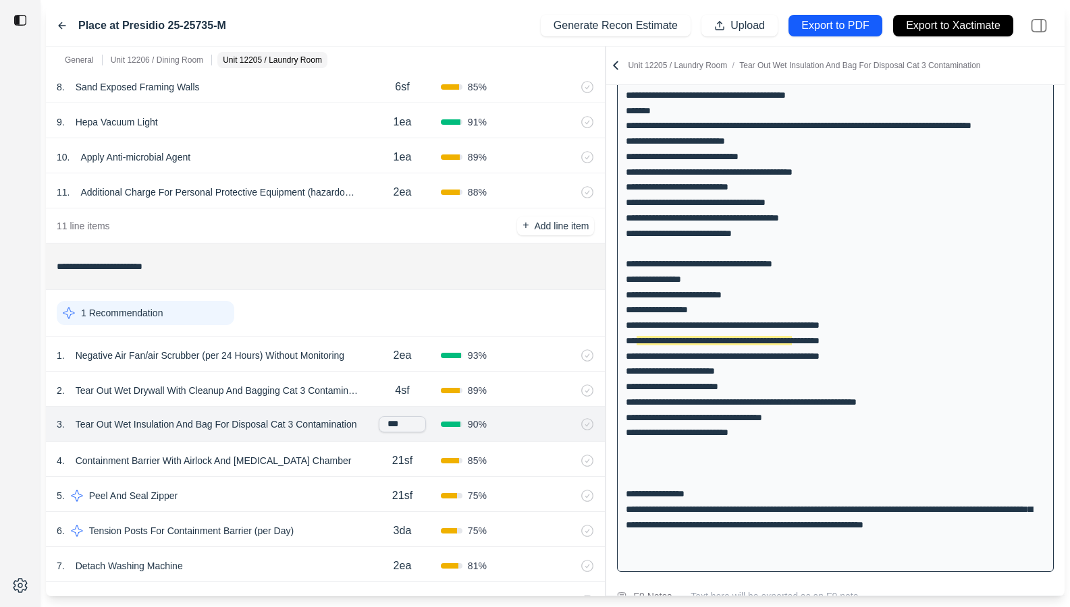
scroll to position [261, 0]
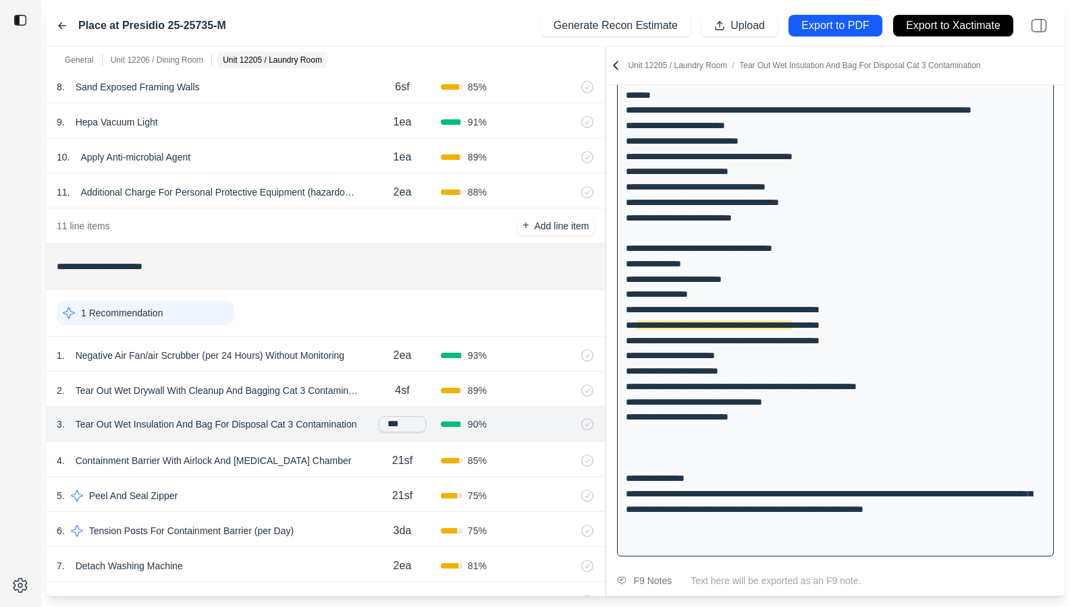
click at [368, 327] on div "1 Recommendation" at bounding box center [325, 313] width 537 height 35
click at [366, 474] on div "21sf" at bounding box center [402, 460] width 77 height 27
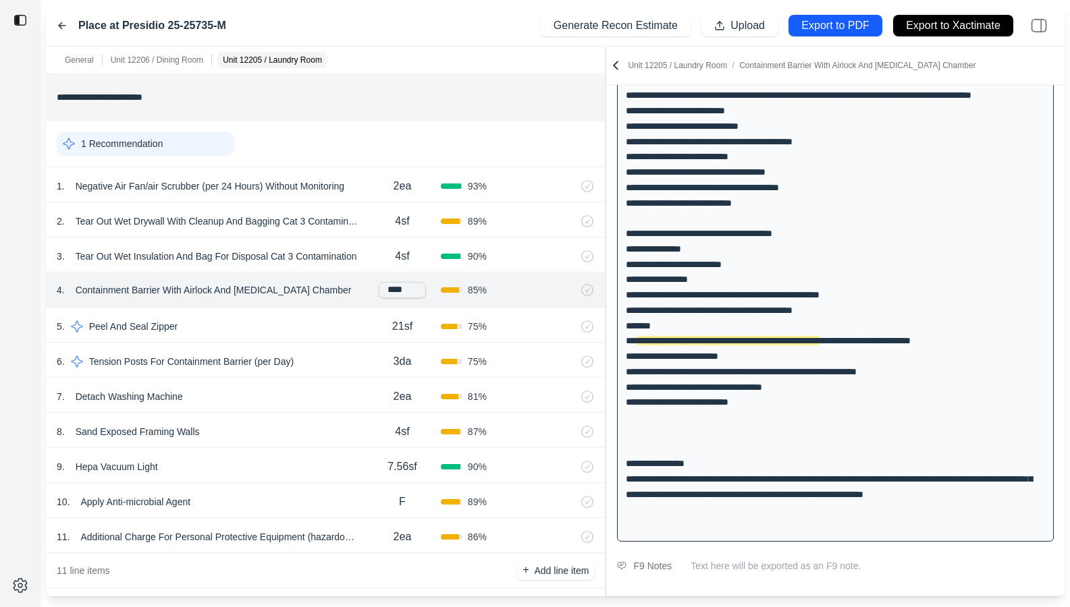
scroll to position [971, 0]
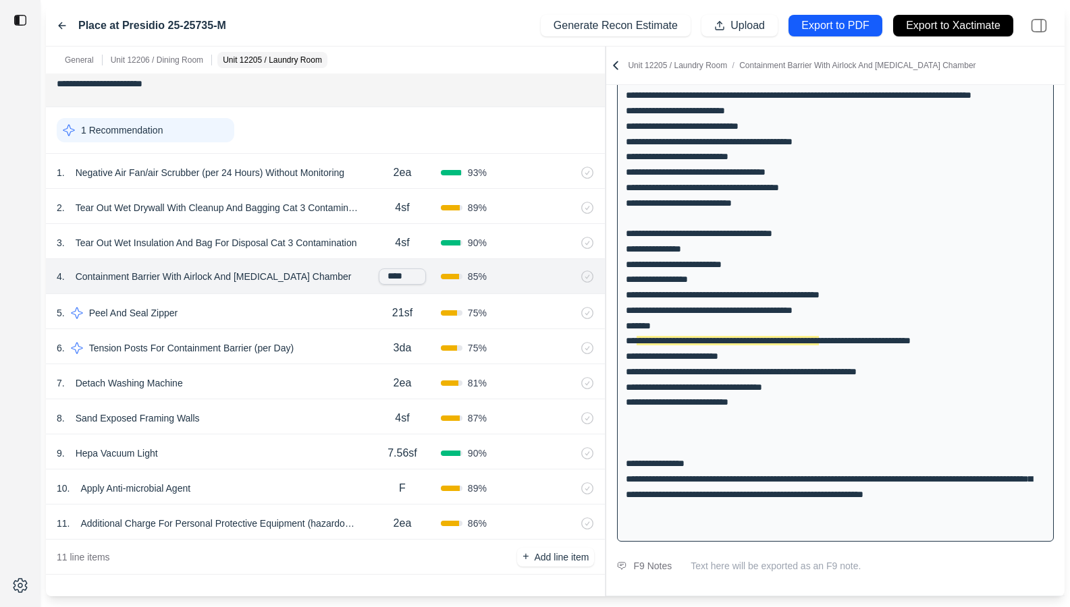
click at [323, 452] on div "9 . Hepa Vacuum Light" at bounding box center [210, 453] width 307 height 19
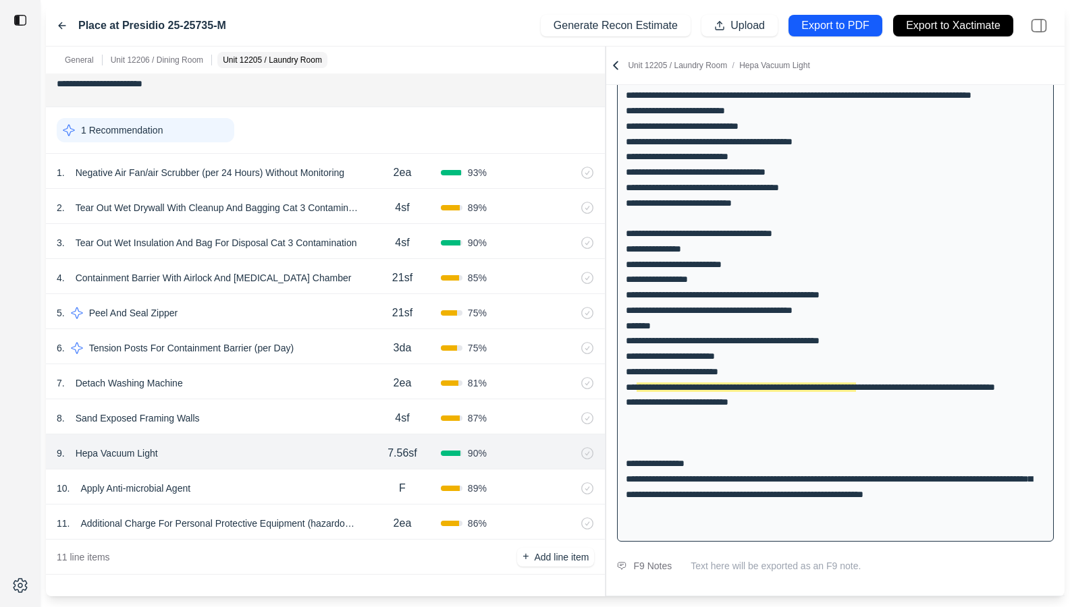
click at [314, 422] on div "8 . Sand Exposed Framing Walls" at bounding box center [210, 418] width 307 height 19
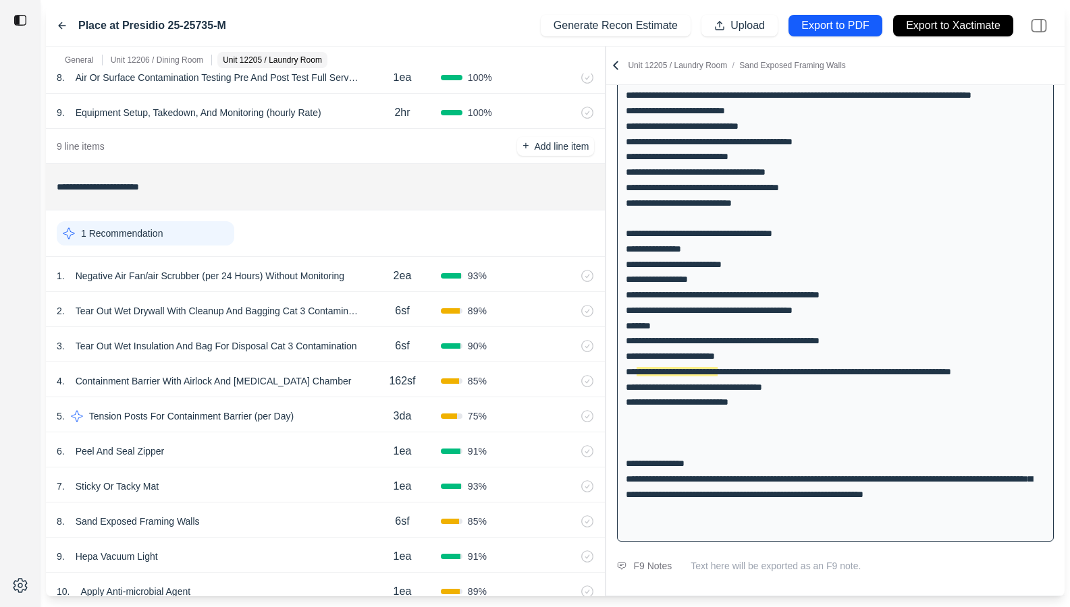
scroll to position [352, 0]
click at [368, 290] on div "2ea" at bounding box center [402, 277] width 77 height 27
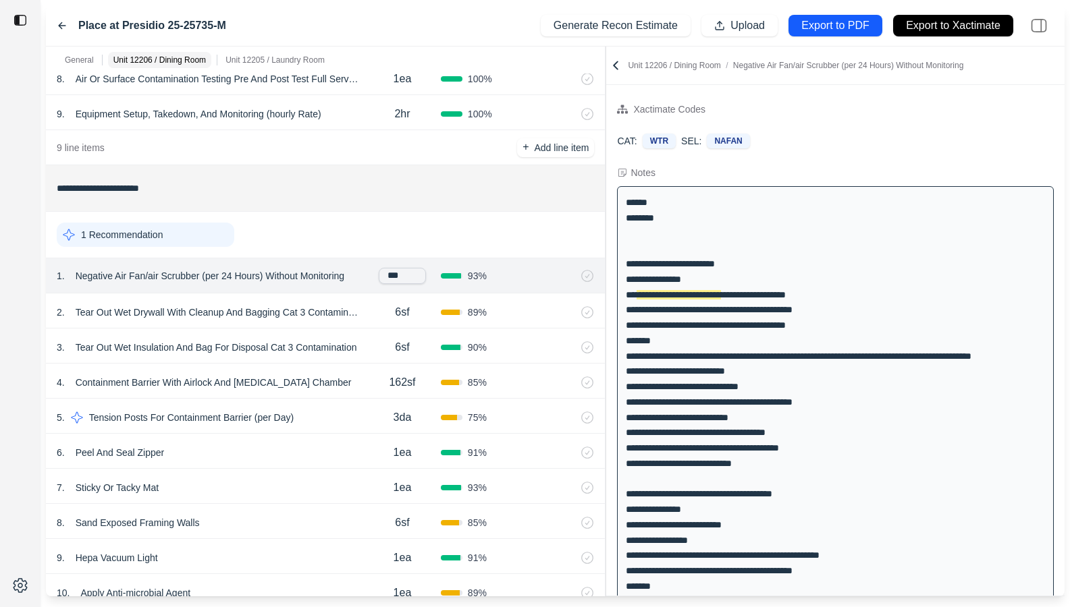
scroll to position [13, 0]
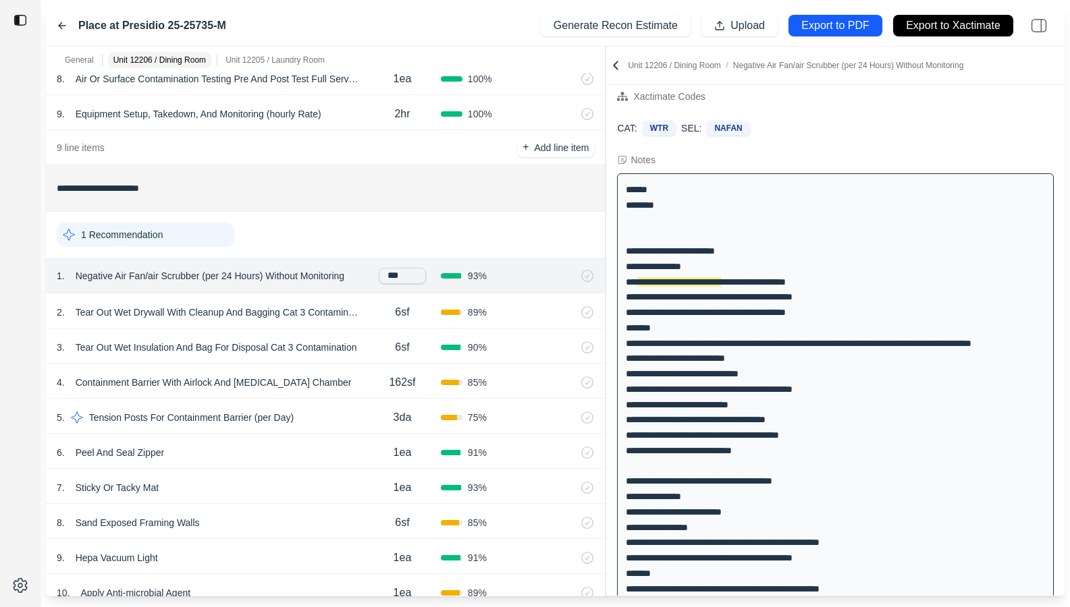
click at [350, 242] on div "1 Recommendation" at bounding box center [325, 234] width 537 height 35
click at [372, 327] on div "2 . Tear Out Wet Drywall With Cleanup And Bagging Cat 3 Contamination 6sf 89 %" at bounding box center [325, 311] width 559 height 35
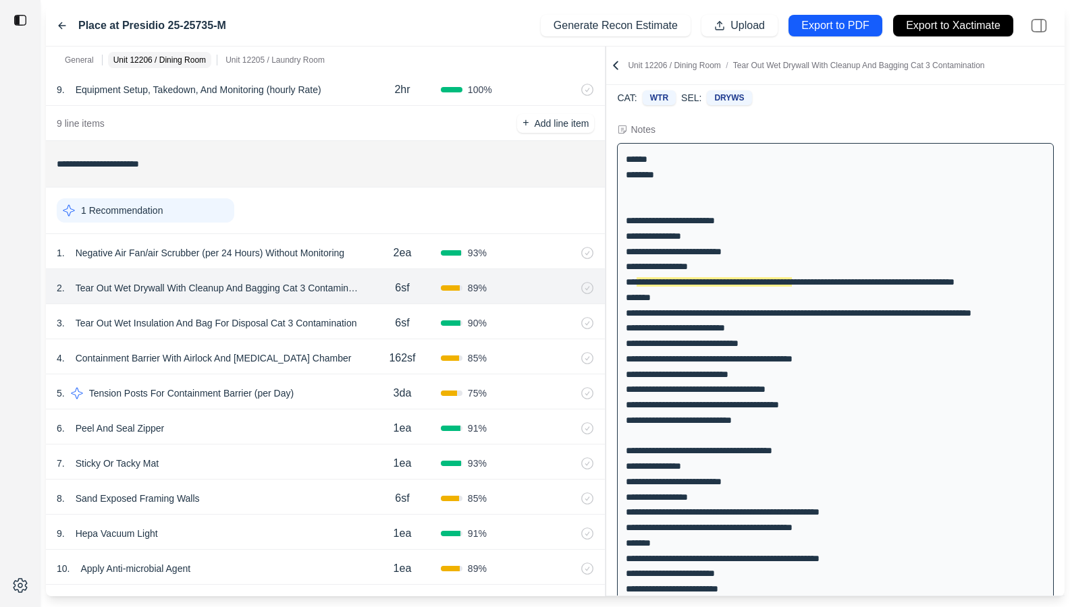
scroll to position [384, 0]
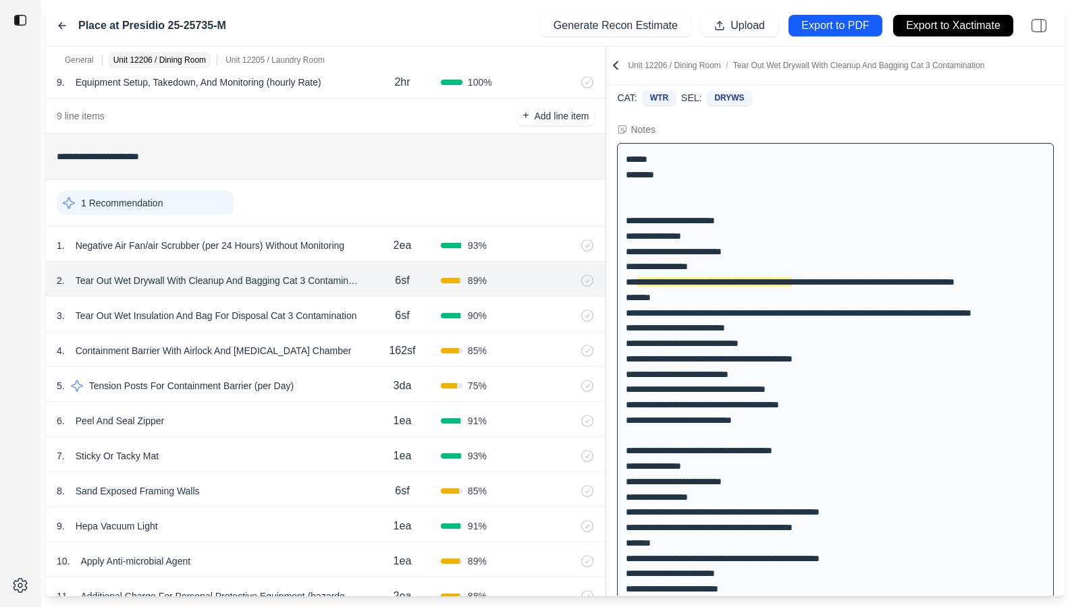
click at [364, 329] on div "3 . Tear Out Wet Insulation And Bag For Disposal Cat 3 Contamination 6sf 90 %" at bounding box center [325, 314] width 559 height 35
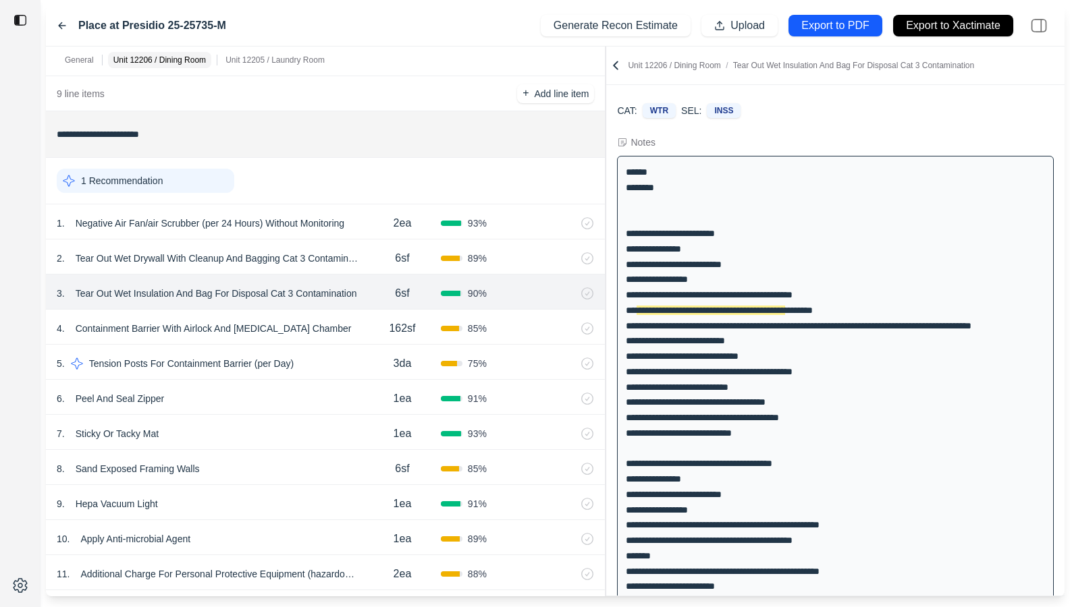
scroll to position [32, 0]
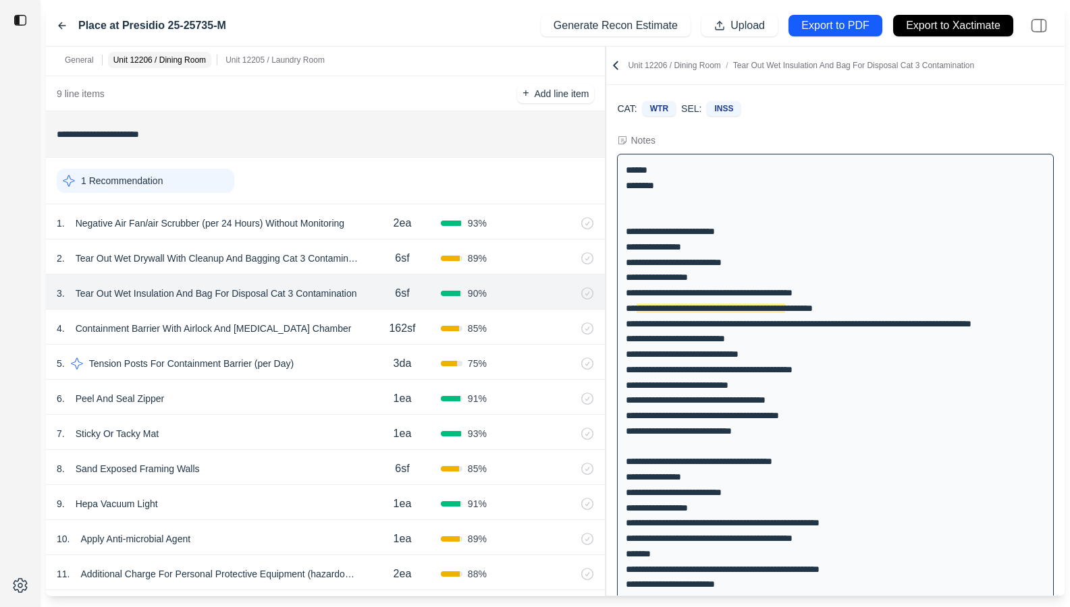
click at [372, 340] on div "162sf" at bounding box center [402, 328] width 77 height 27
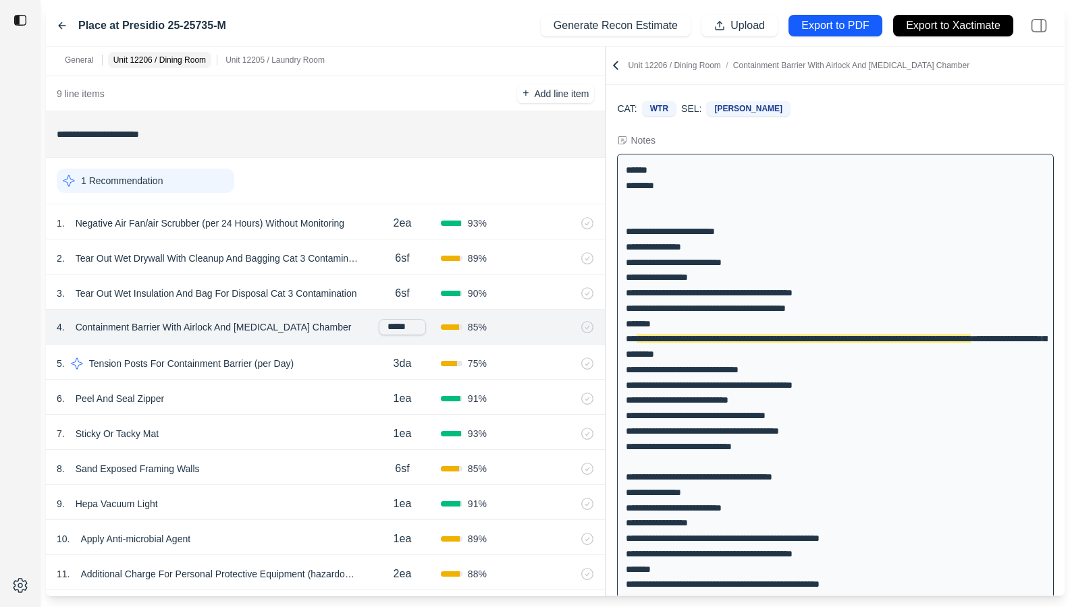
scroll to position [38, 0]
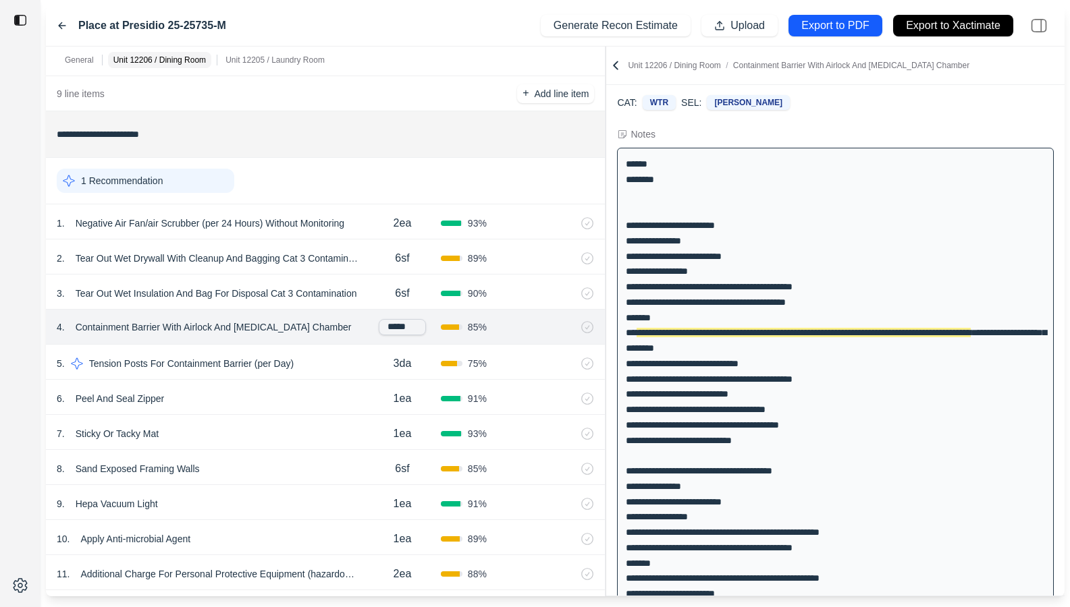
click at [879, 476] on div "**********" at bounding box center [835, 464] width 437 height 632
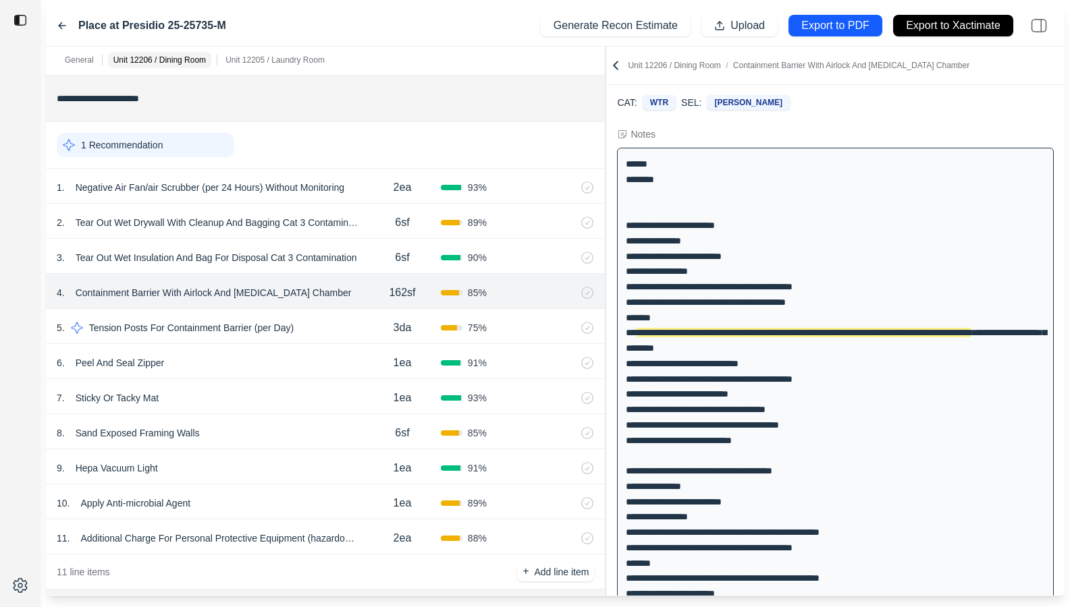
click at [310, 366] on div "6 . Peel And Seal Zipper" at bounding box center [210, 363] width 307 height 19
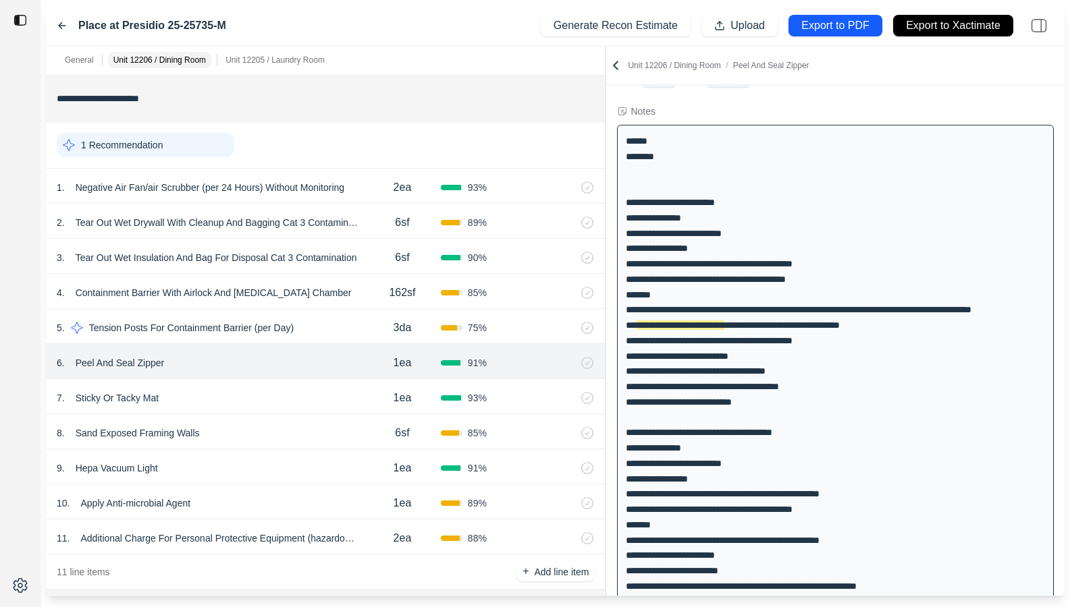
scroll to position [458, 0]
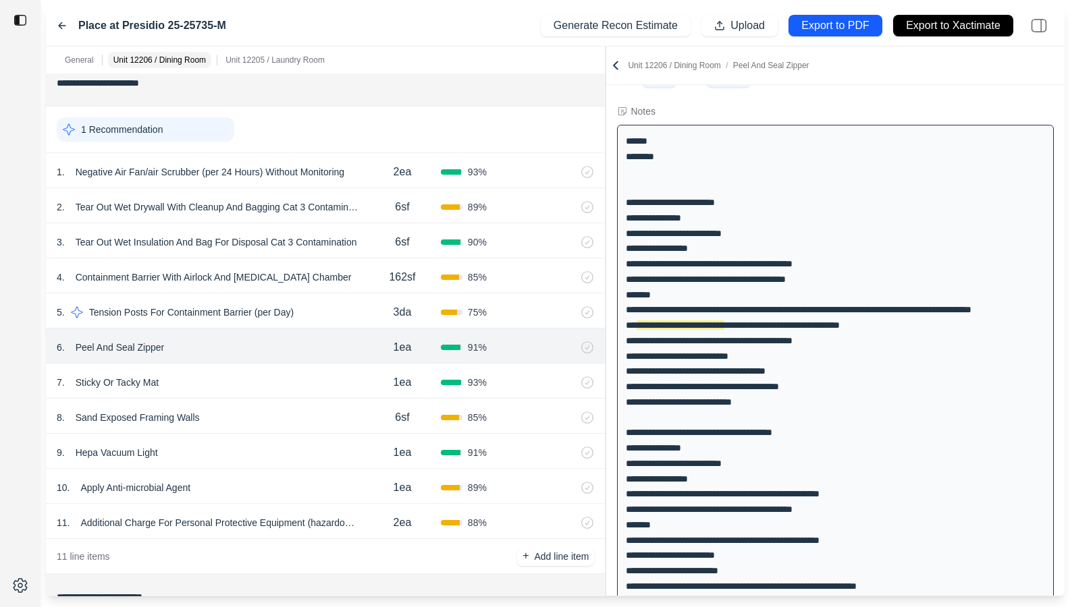
click at [265, 379] on div "7 . Sticky Or Tacky Mat" at bounding box center [210, 382] width 307 height 19
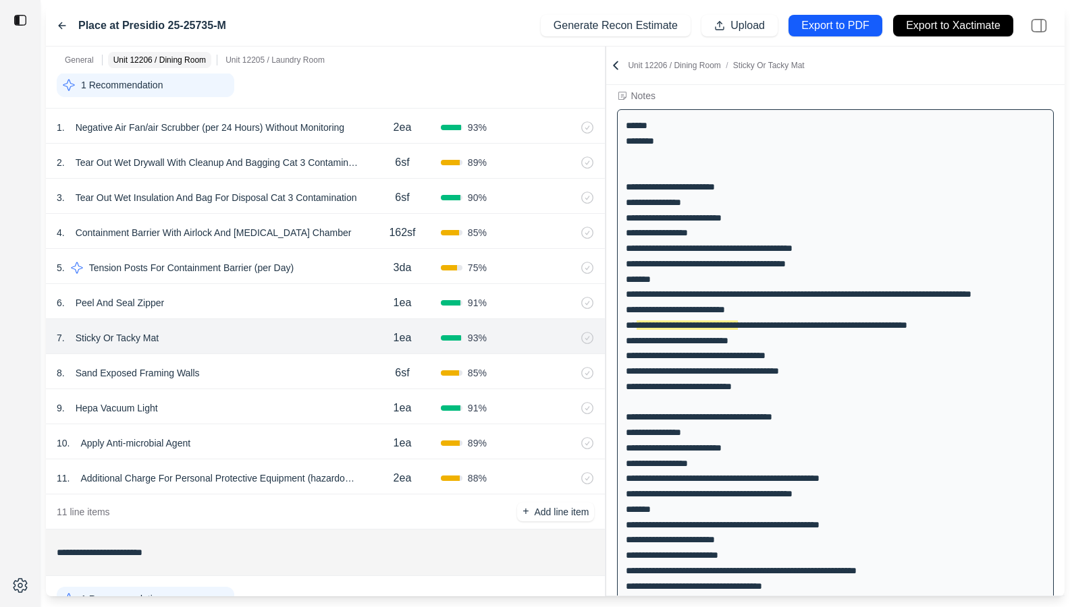
scroll to position [495, 0]
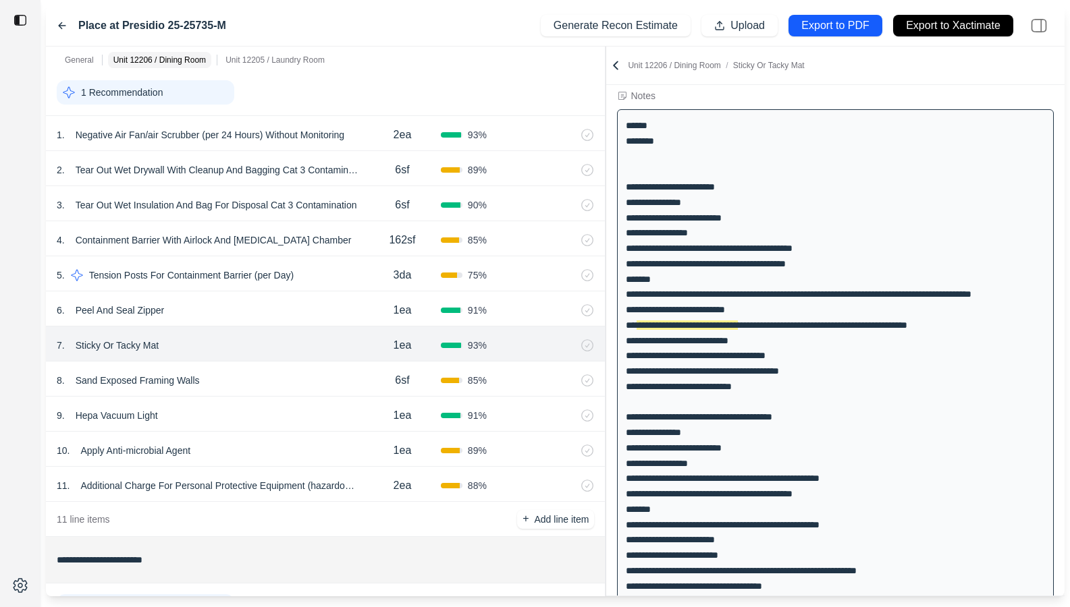
click at [265, 379] on div "8 . Sand Exposed Framing Walls" at bounding box center [210, 380] width 307 height 19
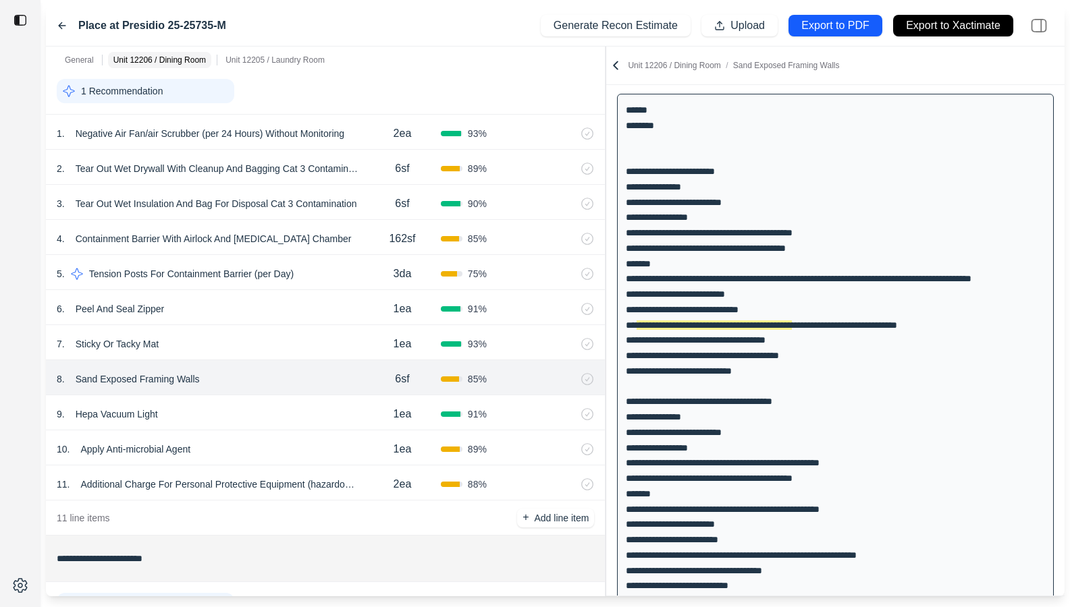
scroll to position [518, 0]
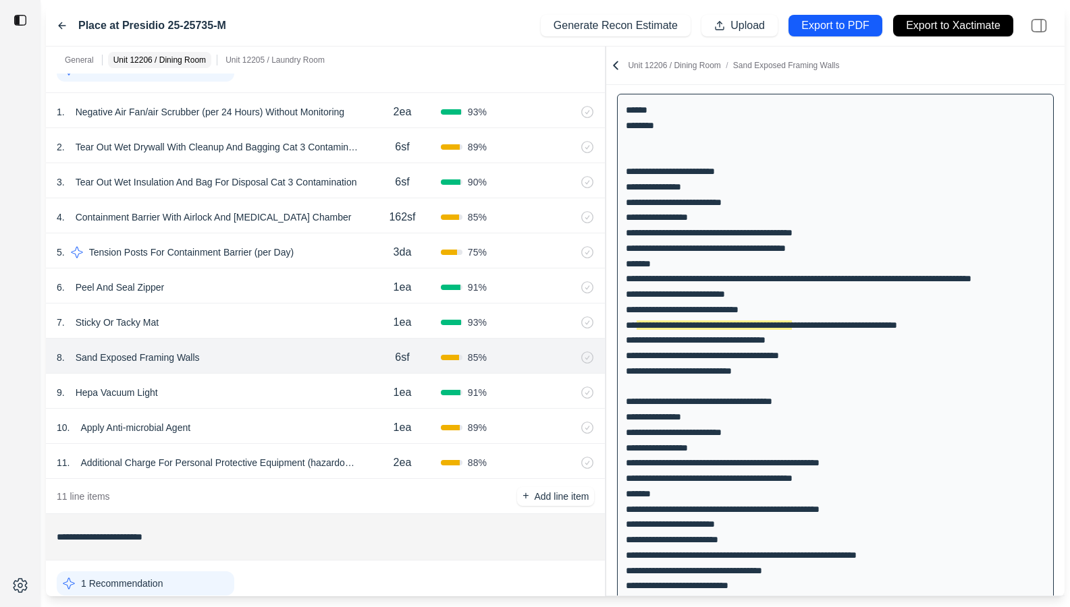
click at [287, 404] on div "9 . Hepa Vacuum Light 1ea 91 %" at bounding box center [325, 391] width 559 height 35
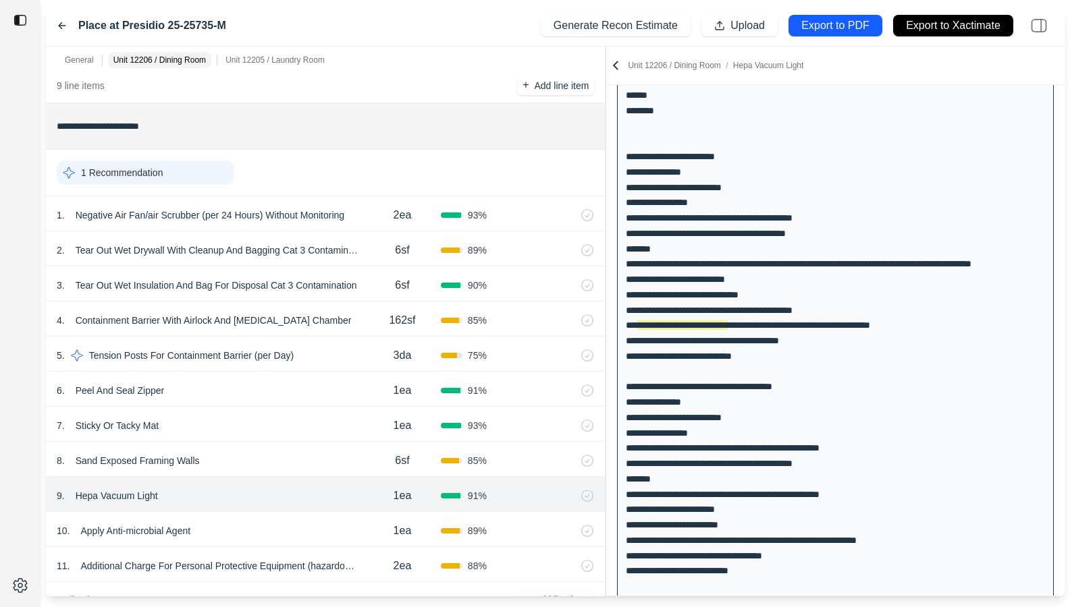
scroll to position [406, 0]
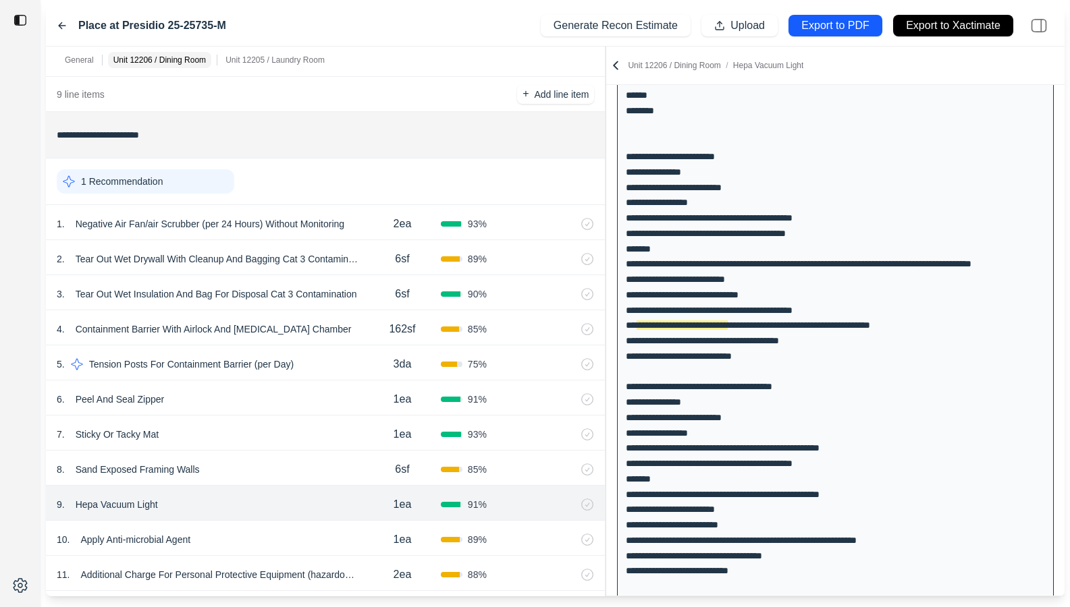
click at [196, 185] on div "1 Recommendation" at bounding box center [145, 181] width 177 height 24
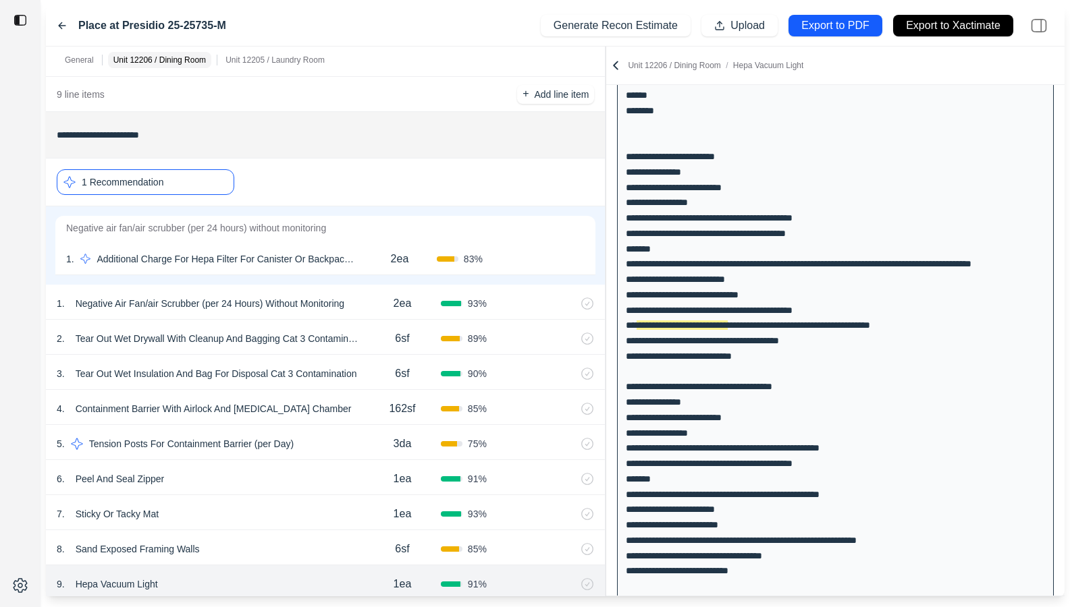
click at [368, 273] on div "1 . Additional Charge For Hepa Filter For Canister Or Backpack Vacuums 2ea 83 %…" at bounding box center [325, 257] width 540 height 35
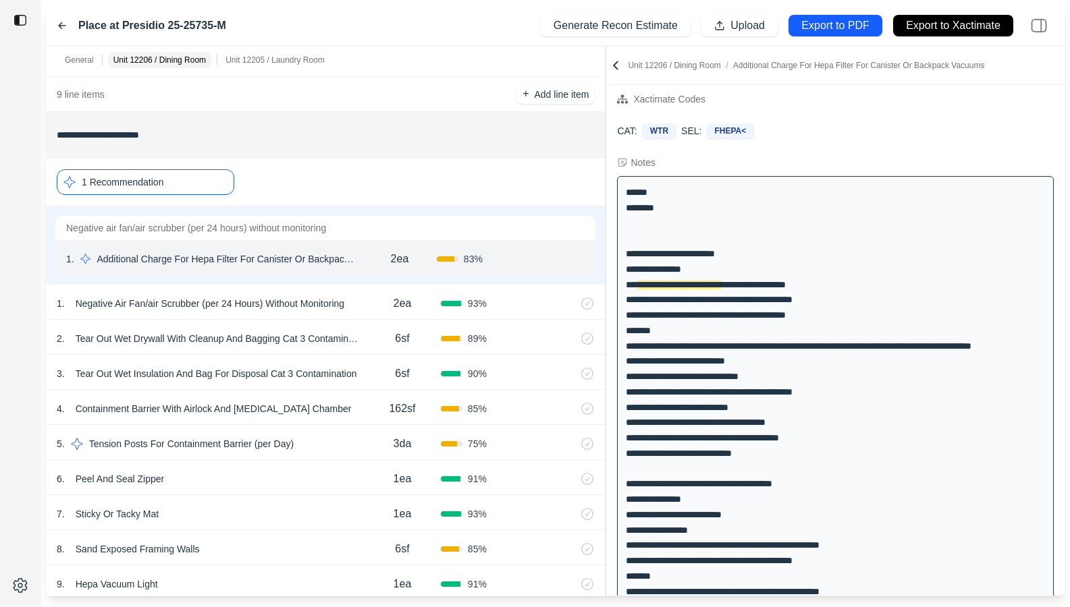
scroll to position [0, 0]
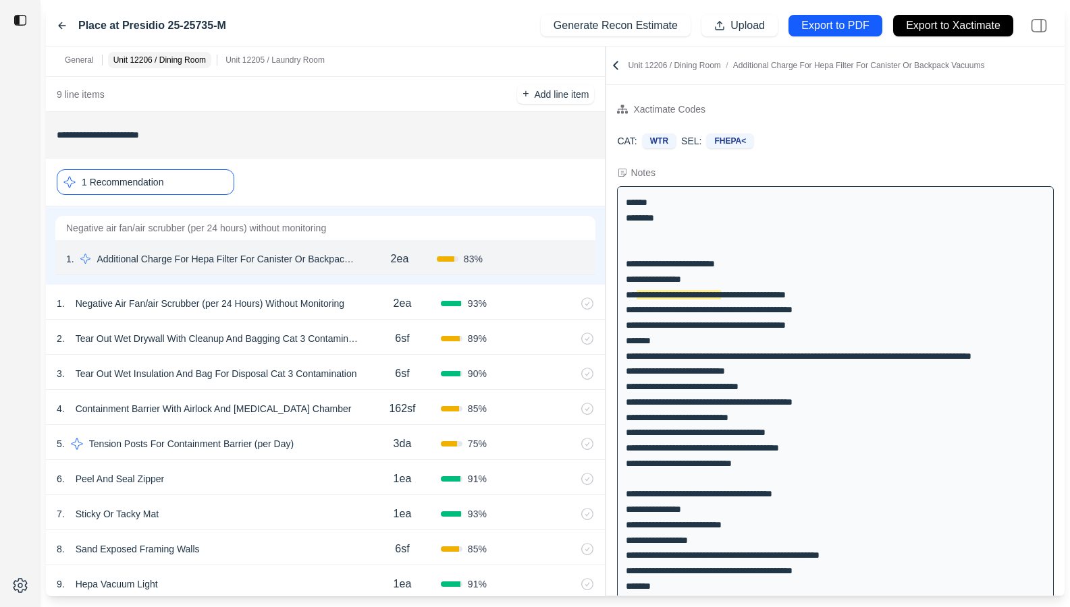
click at [211, 192] on div "1 Recommendation" at bounding box center [145, 182] width 177 height 26
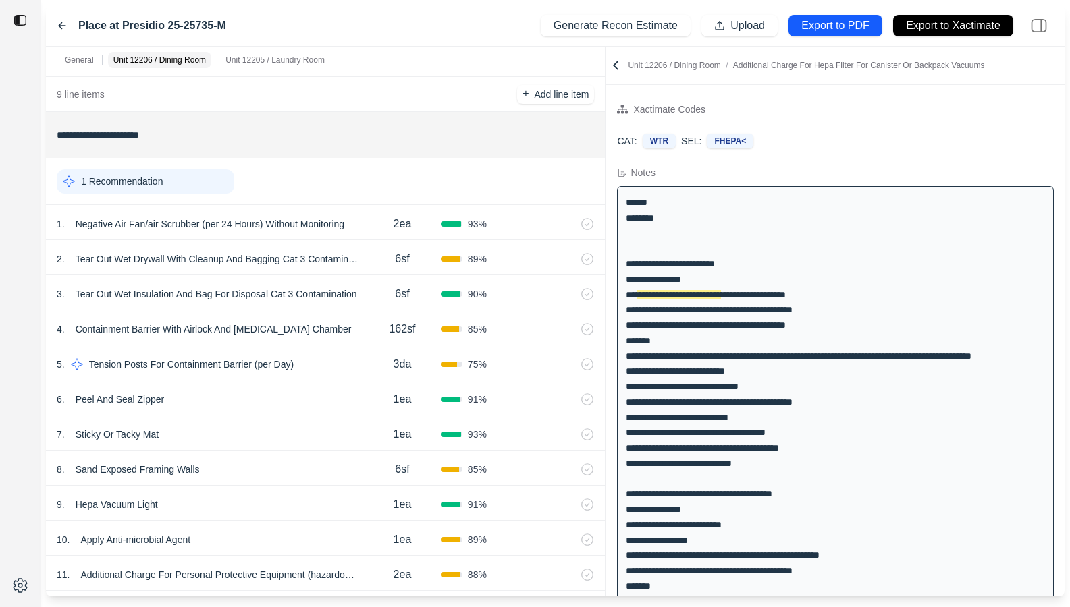
click at [340, 367] on div "5 . Tension Posts For Containment Barrier (per Day)" at bounding box center [210, 364] width 307 height 19
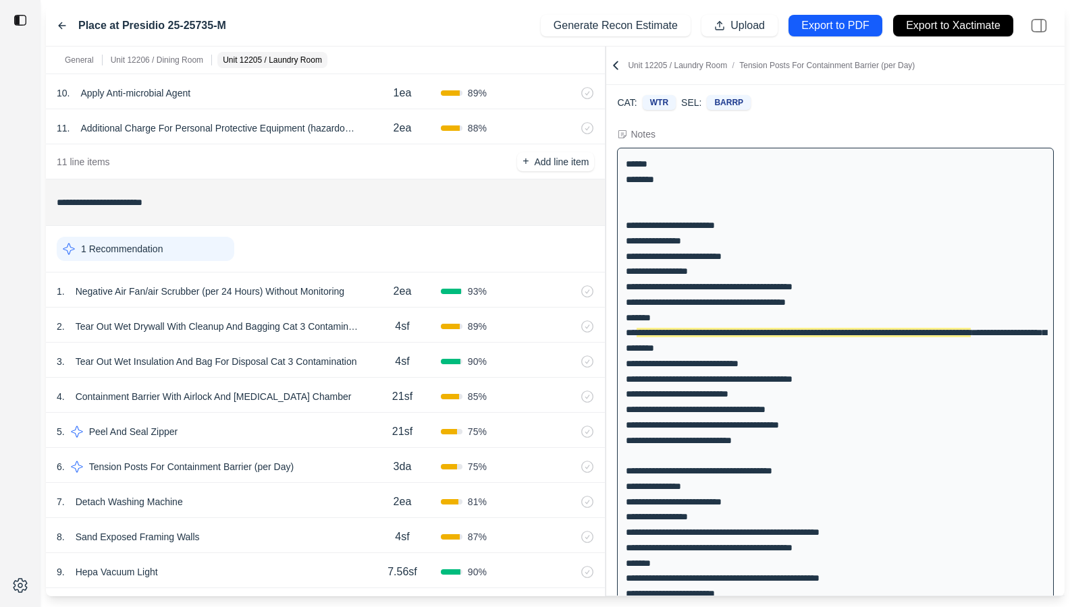
scroll to position [884, 0]
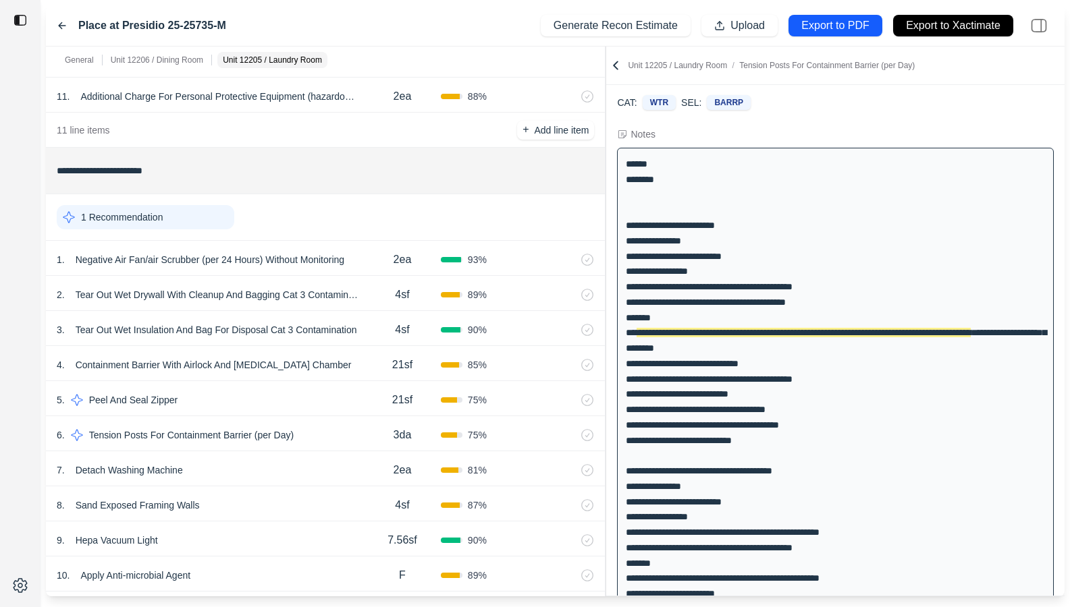
click at [374, 276] on div "2 . Tear Out Wet Drywall With Cleanup And Bagging Cat 3 Contamination 4sf 89 %" at bounding box center [325, 293] width 559 height 35
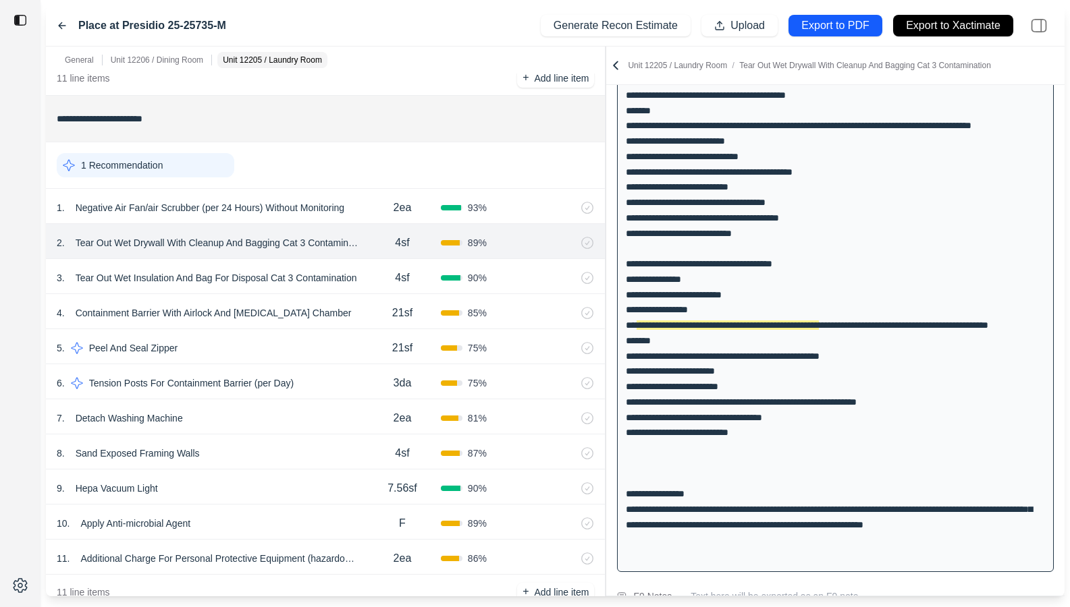
scroll to position [971, 0]
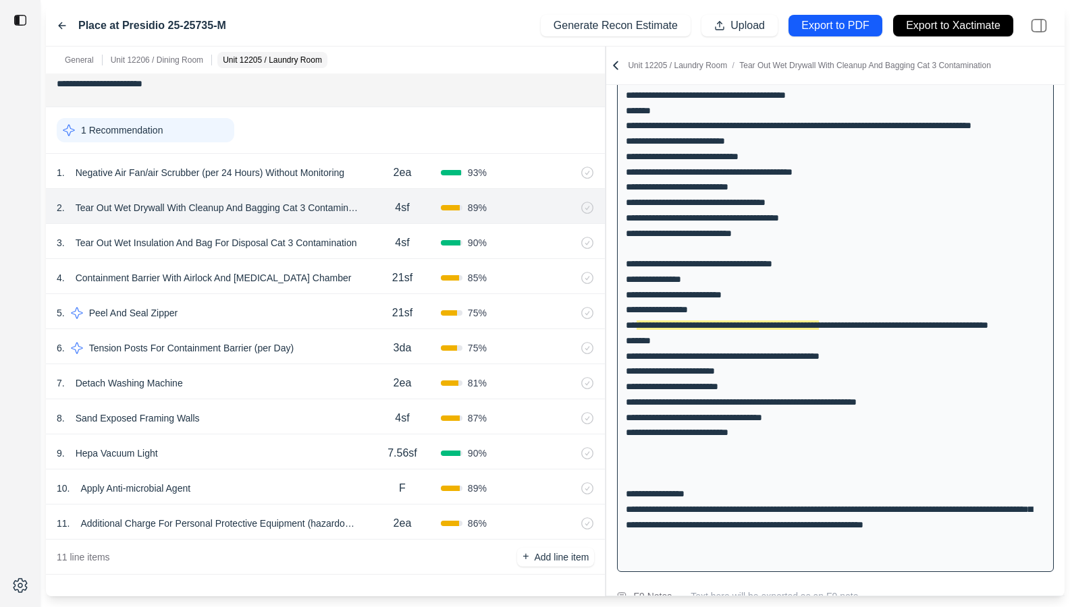
click at [373, 287] on div "21sf" at bounding box center [402, 278] width 77 height 27
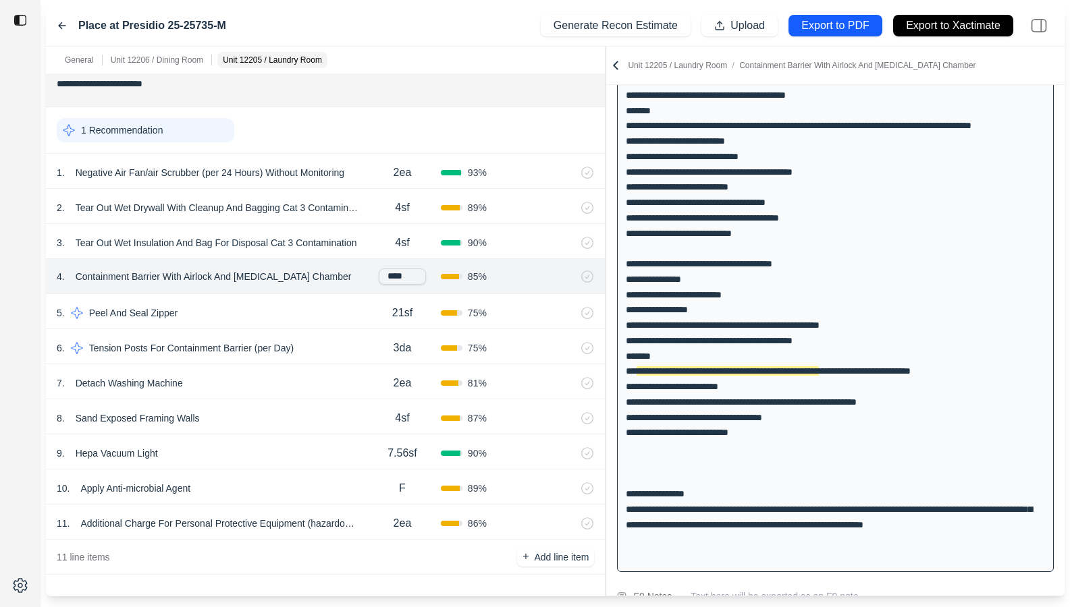
scroll to position [276, 0]
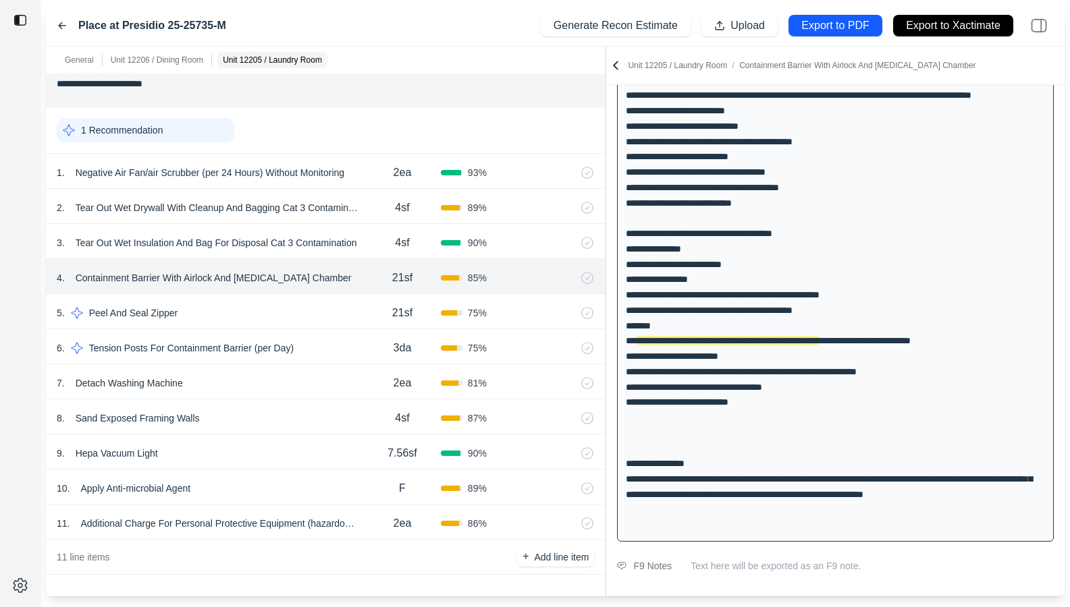
click at [288, 464] on div "9 . Hepa Vacuum Light 7.56sf 90 %" at bounding box center [325, 452] width 559 height 35
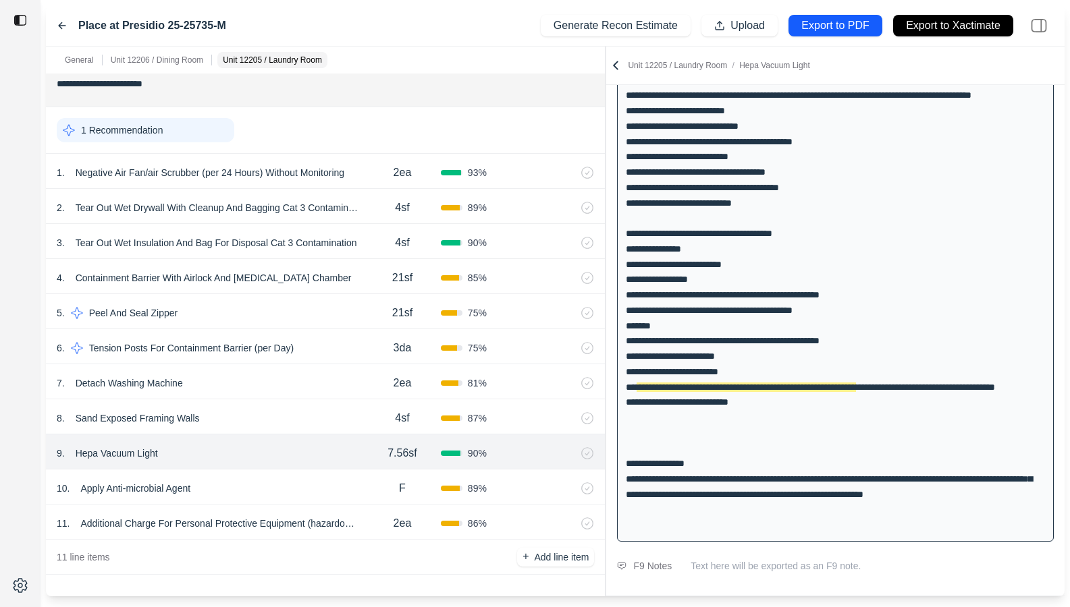
click at [298, 440] on div "9 . Hepa Vacuum Light 7.56sf 90 %" at bounding box center [325, 452] width 559 height 35
click at [308, 405] on div "8 . Sand Exposed Framing Walls 4sf 87 %" at bounding box center [325, 416] width 559 height 35
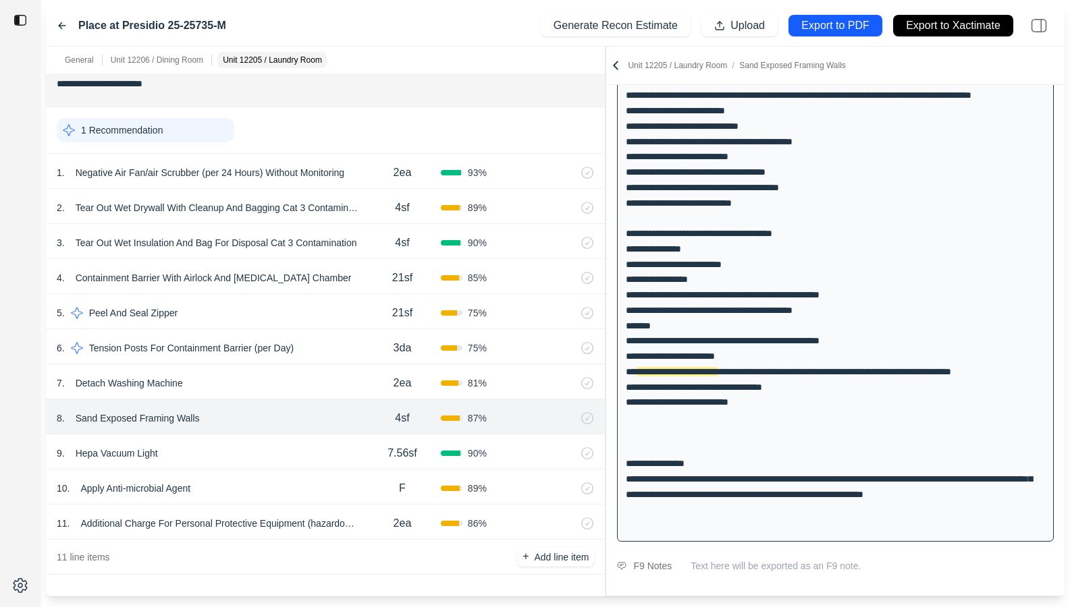
click at [314, 377] on div "7 . Detach Washing Machine" at bounding box center [210, 383] width 307 height 19
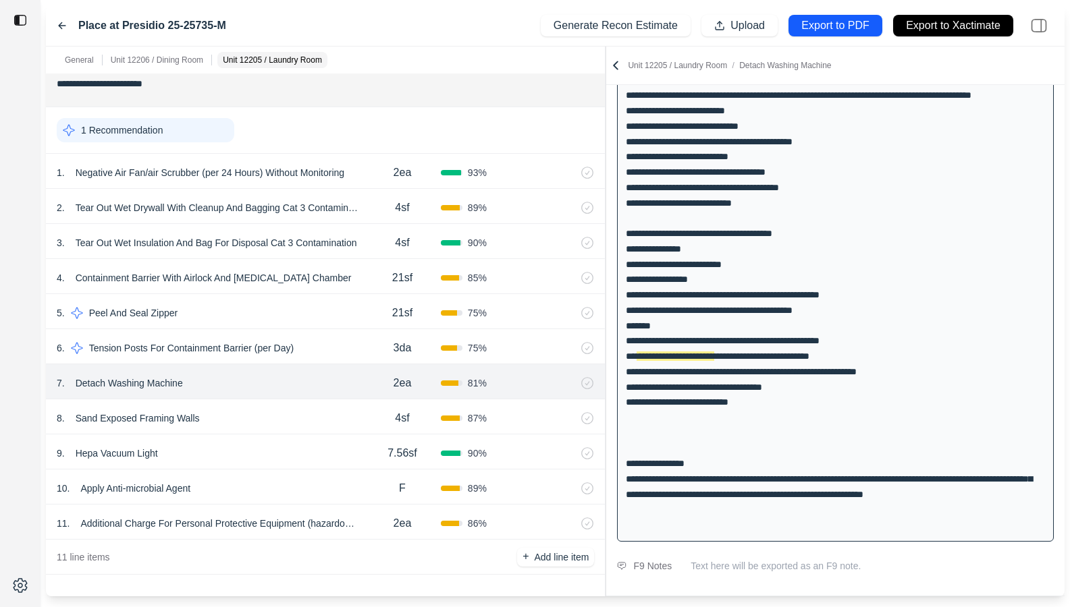
click at [264, 443] on div "9 . Hepa Vacuum Light 7.56sf 90 %" at bounding box center [325, 452] width 559 height 35
